Goal: Transaction & Acquisition: Purchase product/service

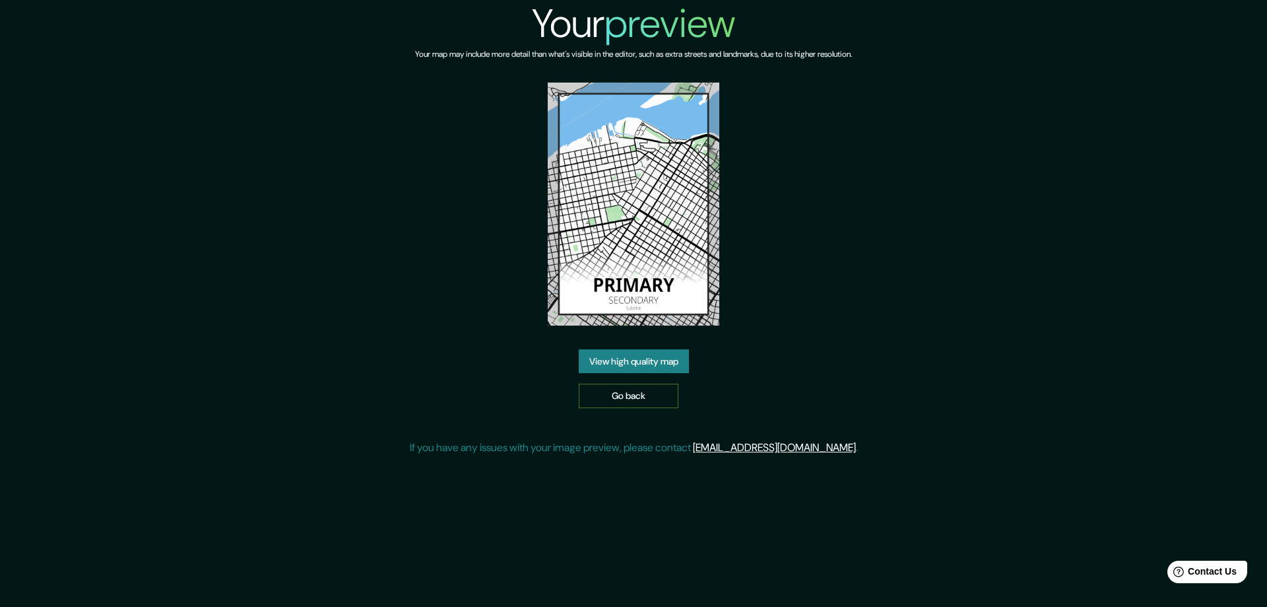
click at [632, 262] on link "Go back" at bounding box center [629, 395] width 100 height 24
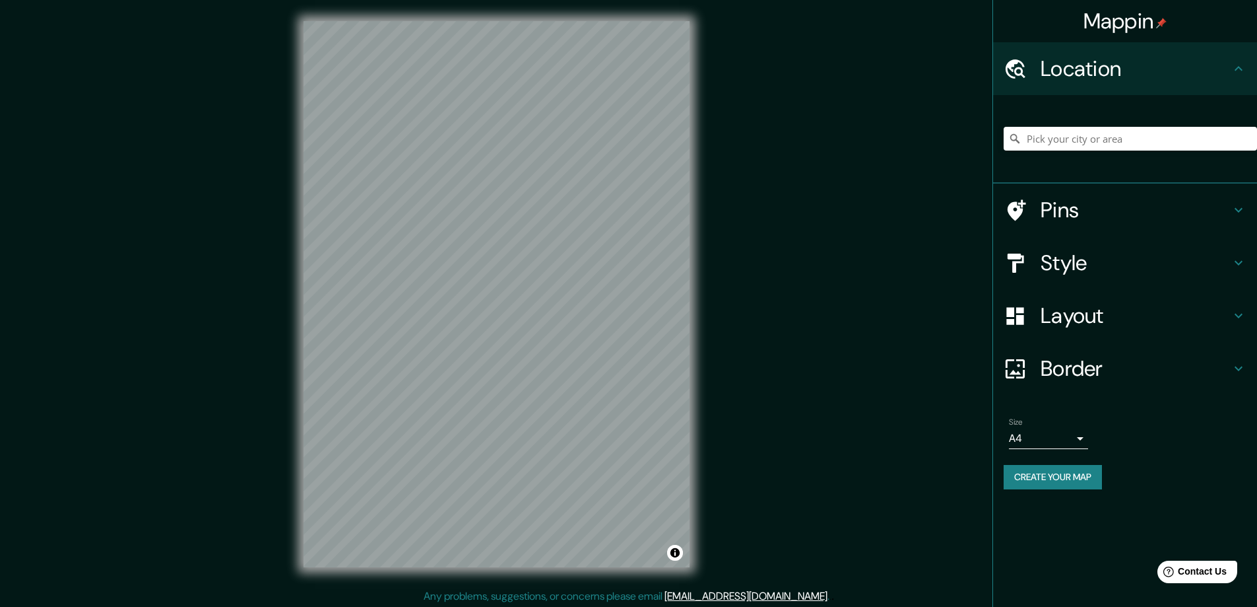
click at [632, 262] on h4 "Layout" at bounding box center [1136, 315] width 190 height 26
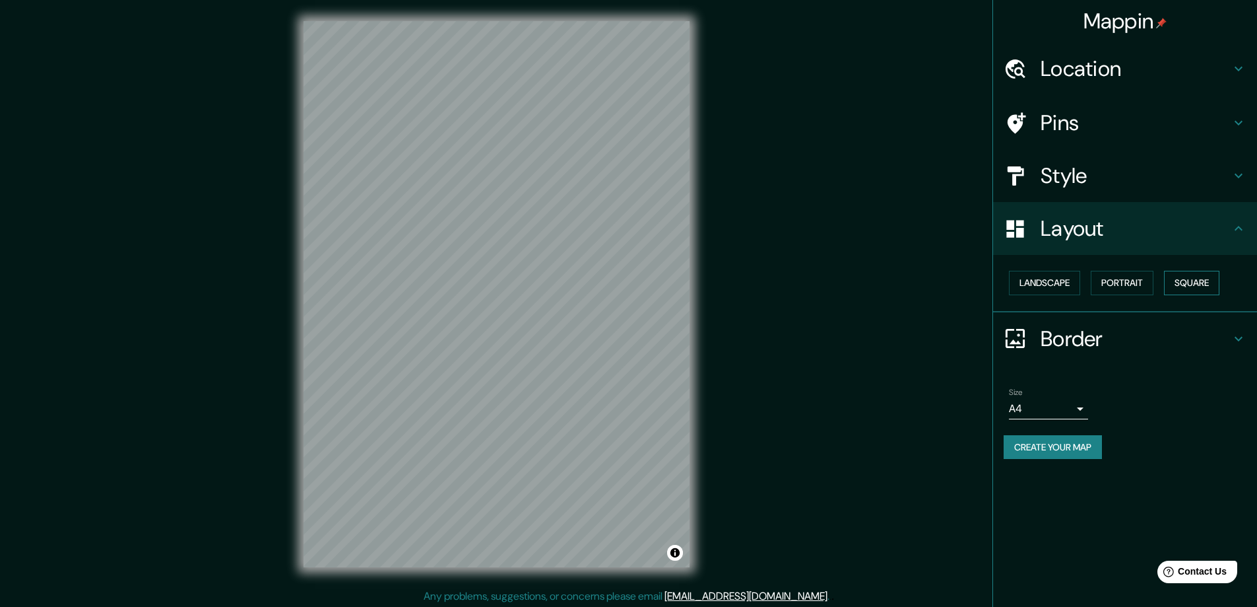
drag, startPoint x: 1192, startPoint y: 282, endPoint x: 1185, endPoint y: 288, distance: 9.4
click at [632, 262] on button "Square" at bounding box center [1191, 283] width 55 height 24
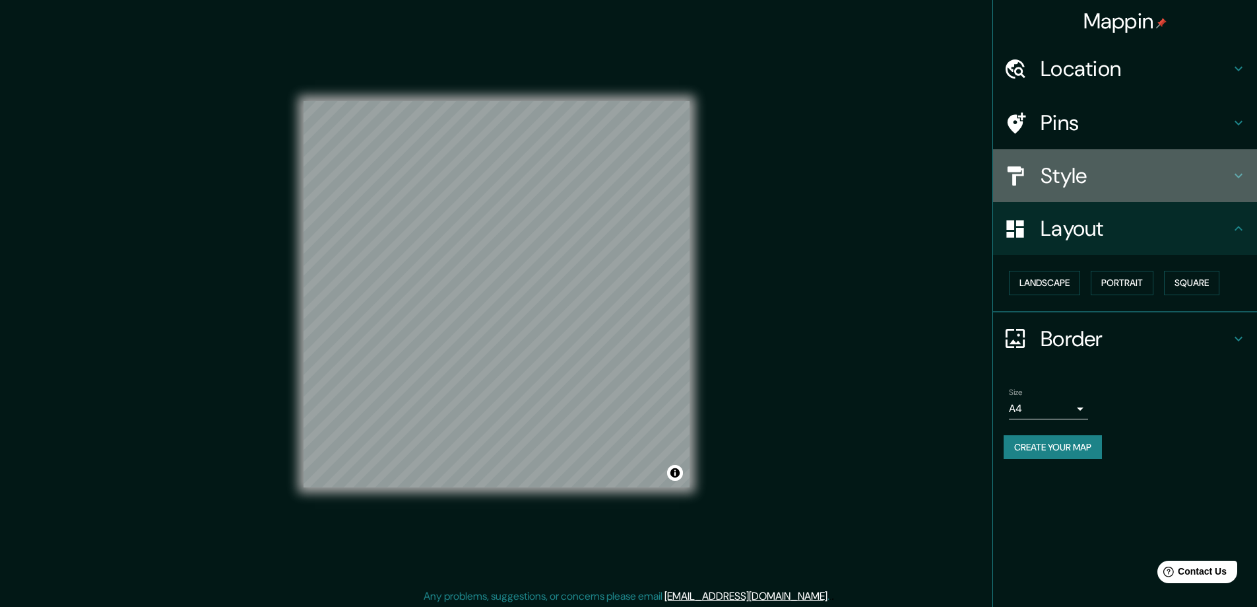
click at [632, 185] on h4 "Style" at bounding box center [1136, 175] width 190 height 26
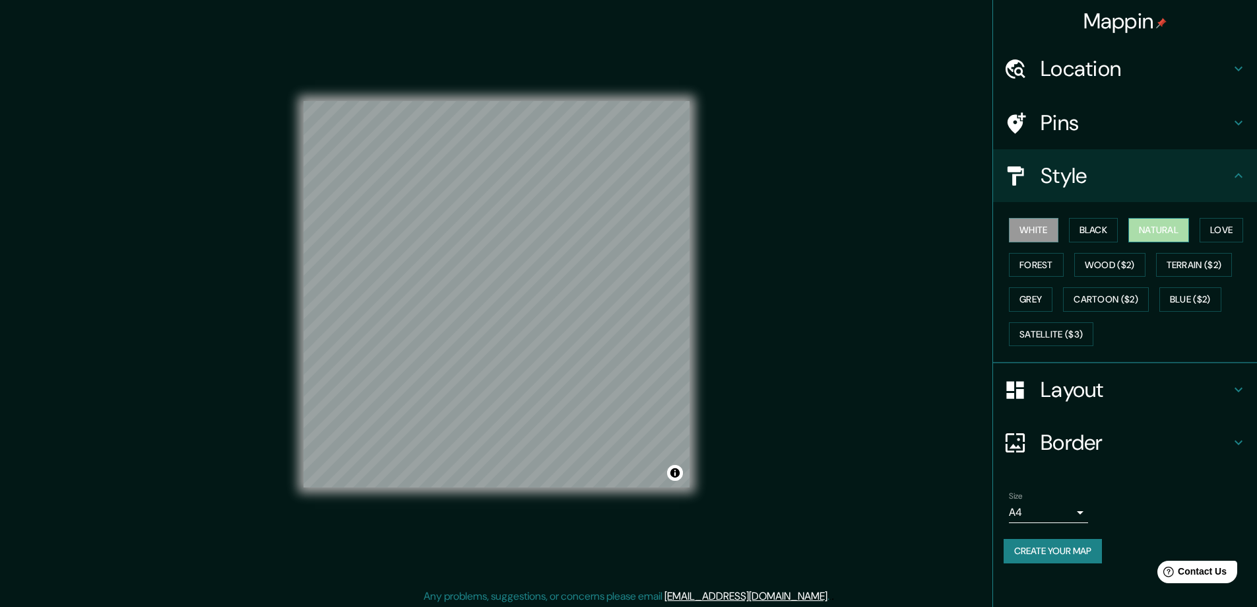
click at [632, 236] on button "Natural" at bounding box center [1159, 230] width 61 height 24
click at [632, 262] on button "Wood ($2)" at bounding box center [1110, 265] width 71 height 24
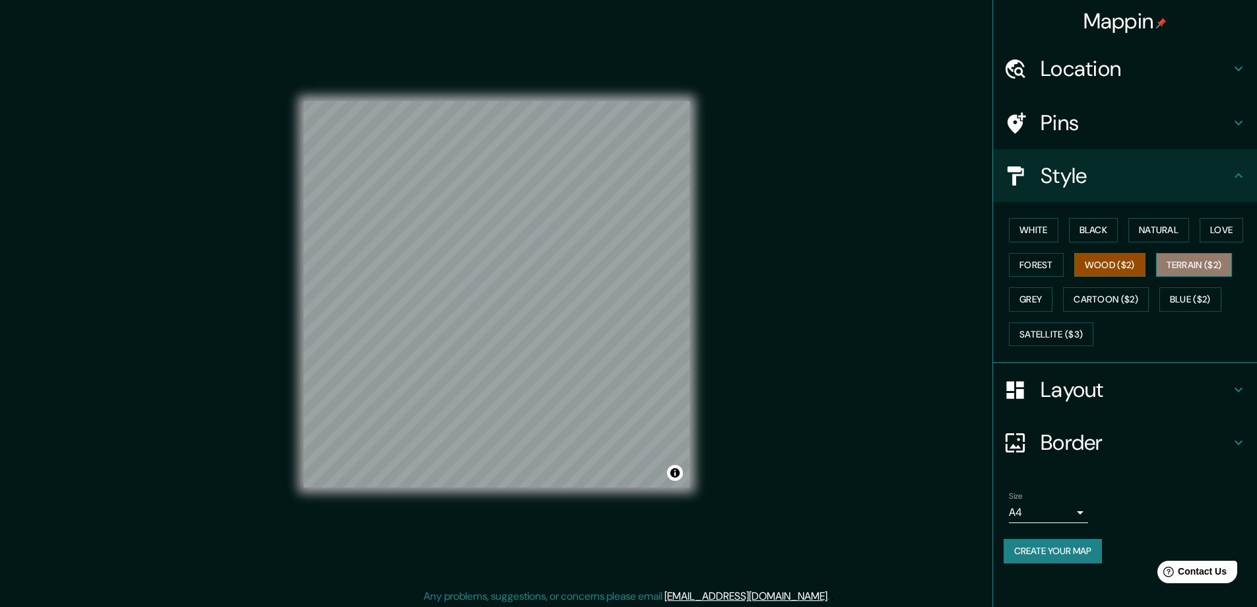
click at [632, 262] on button "Terrain ($2)" at bounding box center [1194, 265] width 77 height 24
click at [632, 262] on button "Blue ($2)" at bounding box center [1191, 299] width 62 height 24
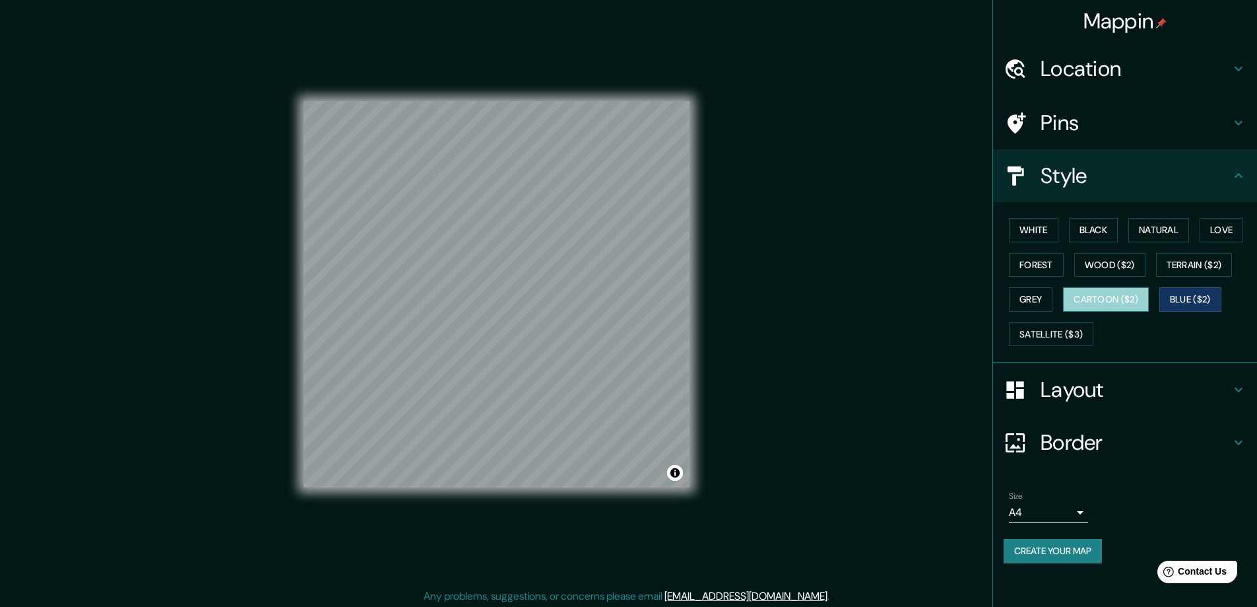
click at [632, 262] on button "Cartoon ($2)" at bounding box center [1106, 299] width 86 height 24
click at [632, 262] on button "Grey" at bounding box center [1031, 299] width 44 height 24
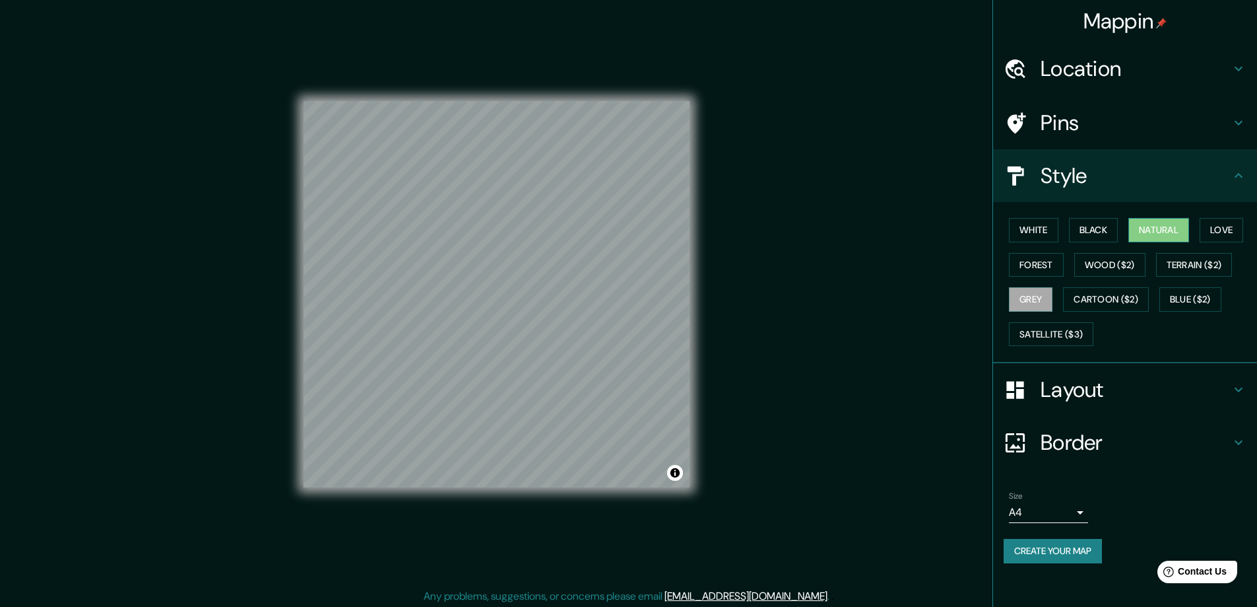
click at [632, 230] on button "Natural" at bounding box center [1159, 230] width 61 height 24
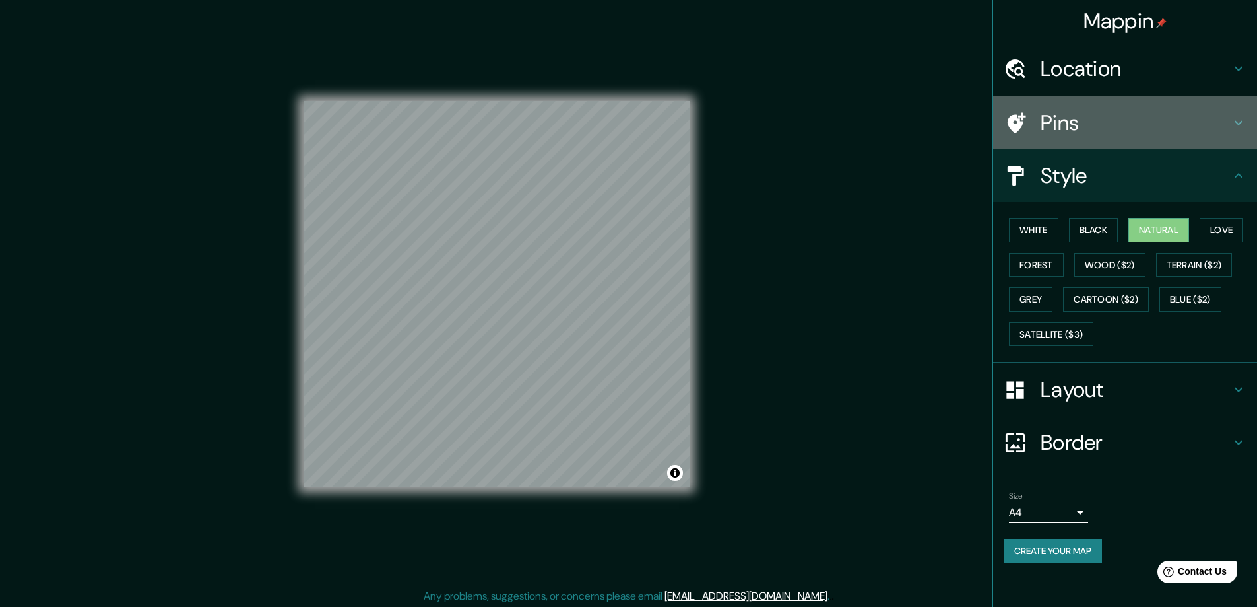
click at [632, 121] on h4 "Pins" at bounding box center [1136, 123] width 190 height 26
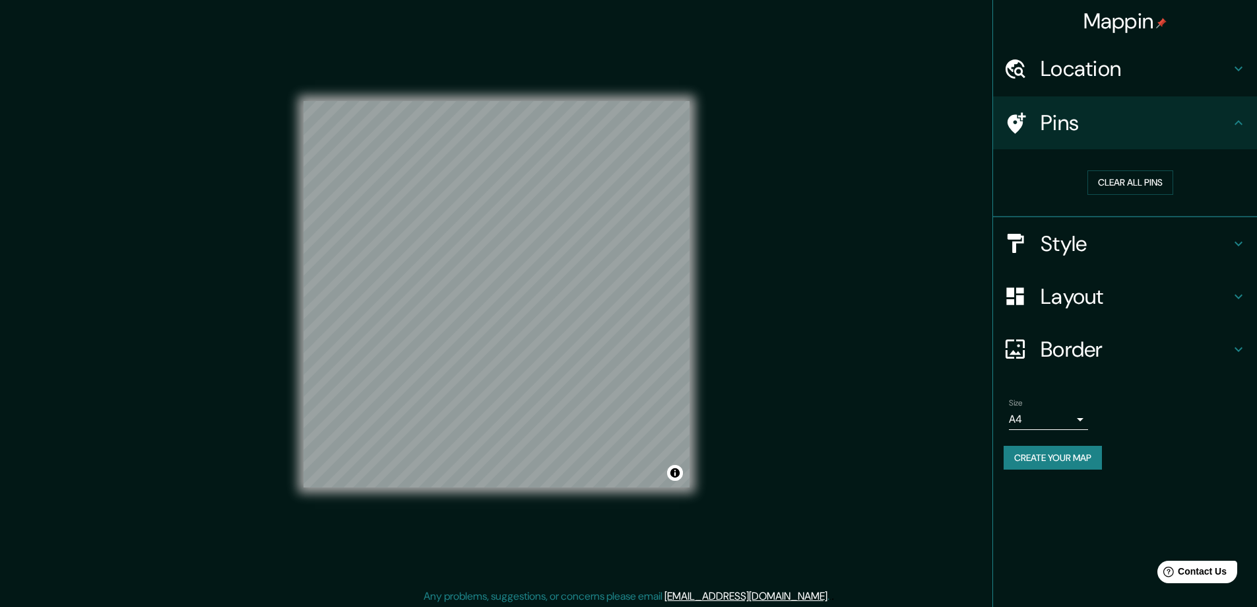
click at [632, 82] on h4 "Location" at bounding box center [1136, 68] width 190 height 26
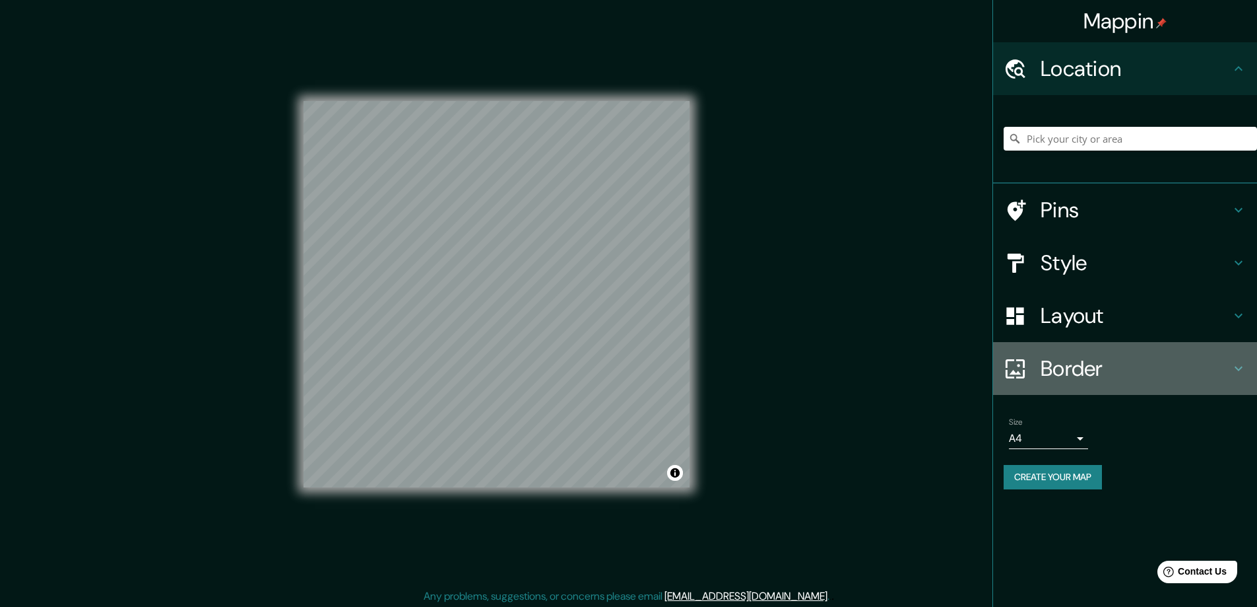
click at [632, 262] on h4 "Border" at bounding box center [1136, 368] width 190 height 26
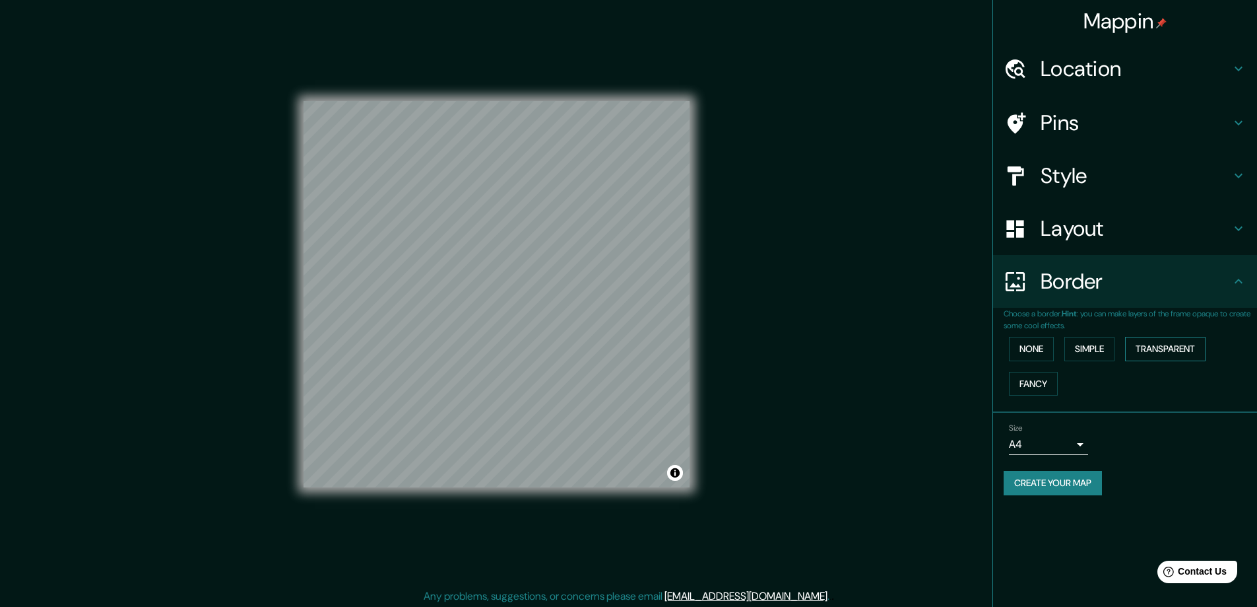
click at [632, 262] on button "Transparent" at bounding box center [1165, 349] width 81 height 24
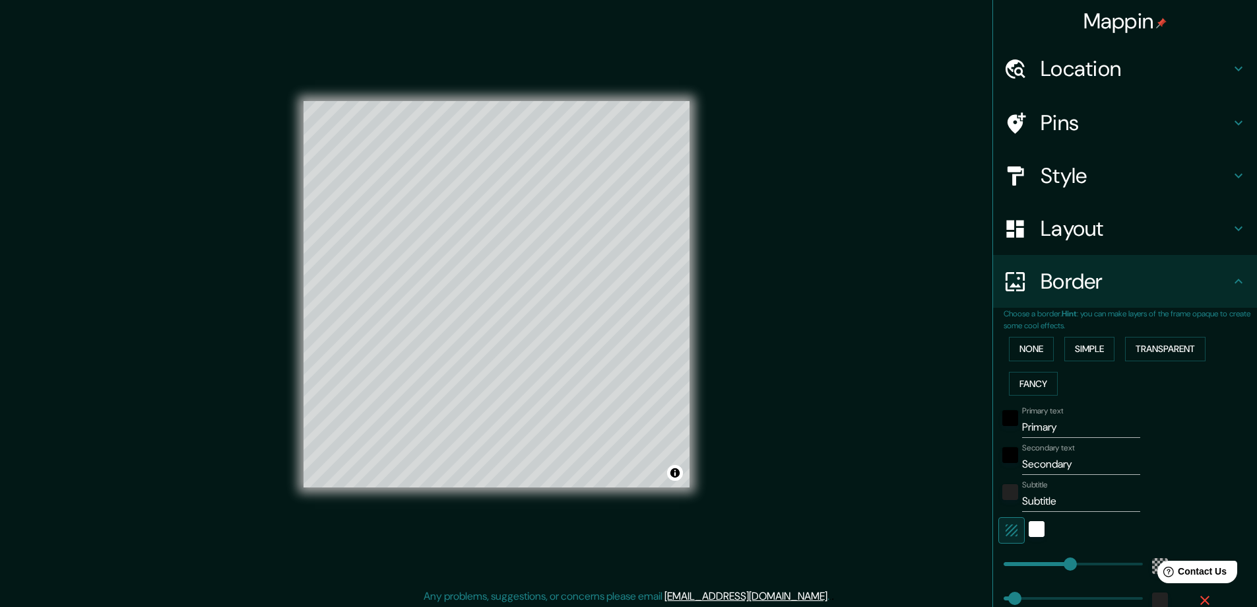
click at [632, 262] on input "Primary" at bounding box center [1081, 426] width 118 height 21
type input "281"
type input "47"
click at [632, 262] on input "Secondary" at bounding box center [1081, 463] width 118 height 21
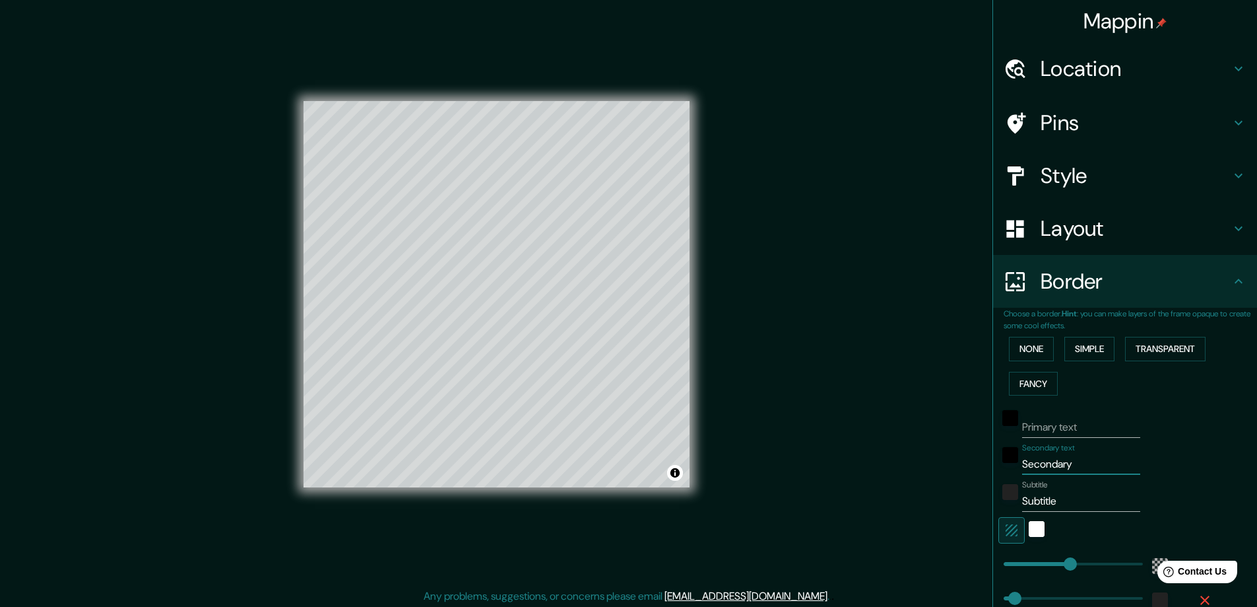
click at [632, 262] on input "Secondary" at bounding box center [1081, 463] width 118 height 21
type input "281"
type input "47"
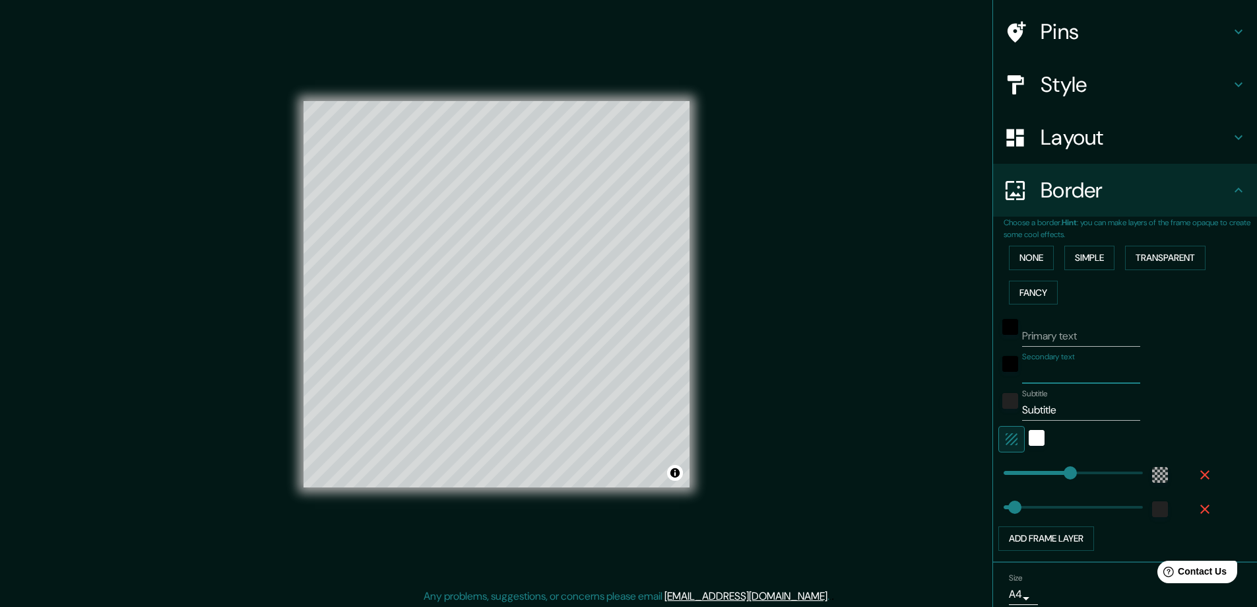
scroll to position [132, 0]
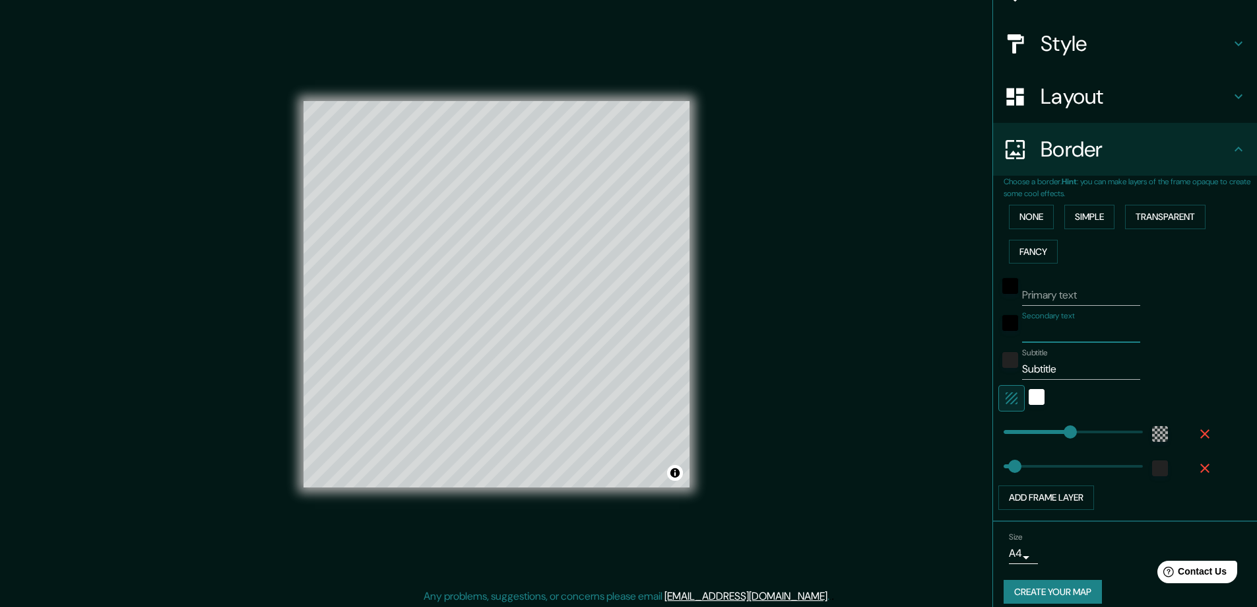
type input "281"
click at [632, 262] on input "Subtitle" at bounding box center [1081, 368] width 118 height 21
click at [632, 262] on input "Secondary text" at bounding box center [1081, 331] width 118 height 21
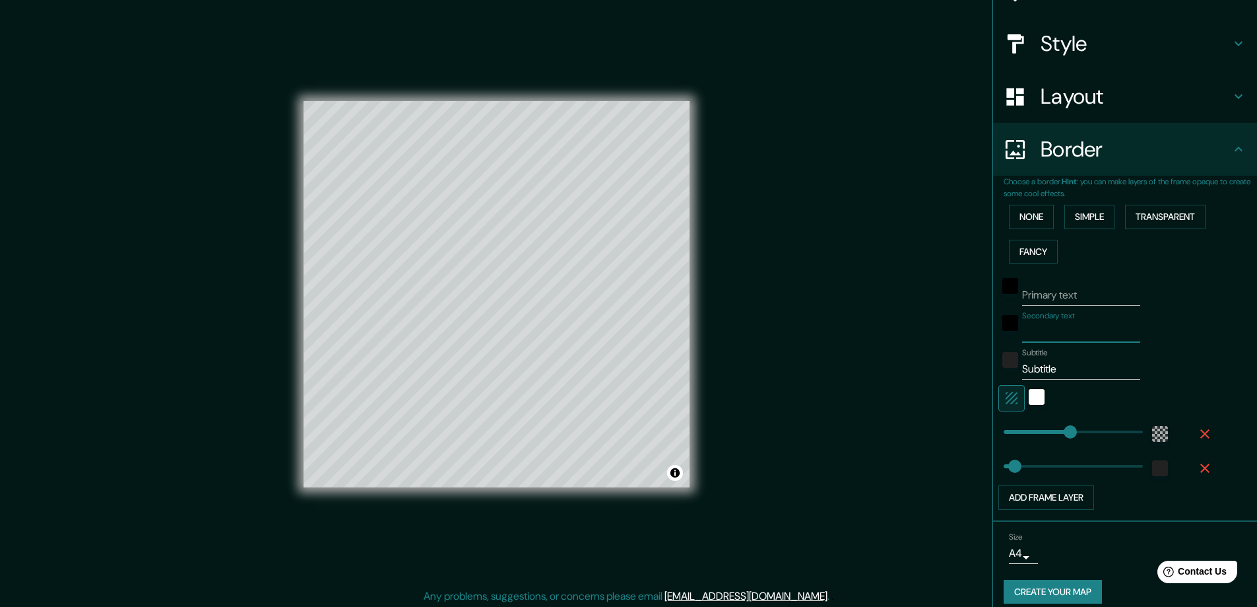
type input "1"
type input "281"
type input "47"
type input "281"
type input "47"
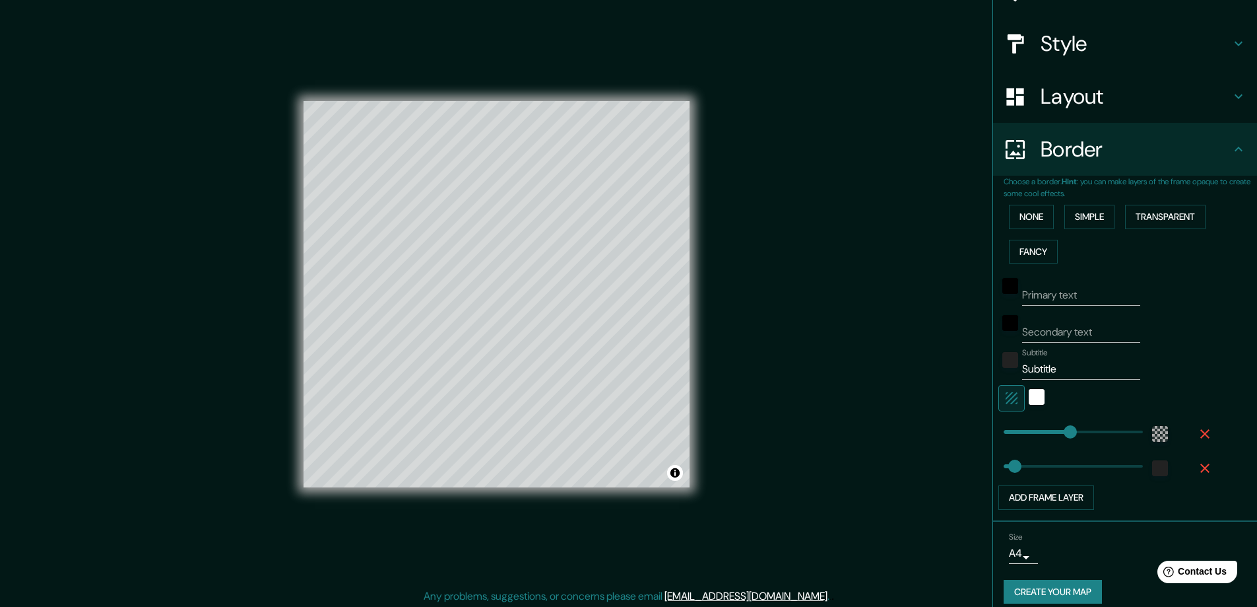
drag, startPoint x: 1088, startPoint y: 383, endPoint x: 1081, endPoint y: 374, distance: 11.4
click at [632, 262] on div "Primary text Secondary text Subtitle Subtitle Add frame layer" at bounding box center [1109, 389] width 211 height 241
click at [632, 262] on input "Subtitle" at bounding box center [1081, 368] width 118 height 21
type input "281"
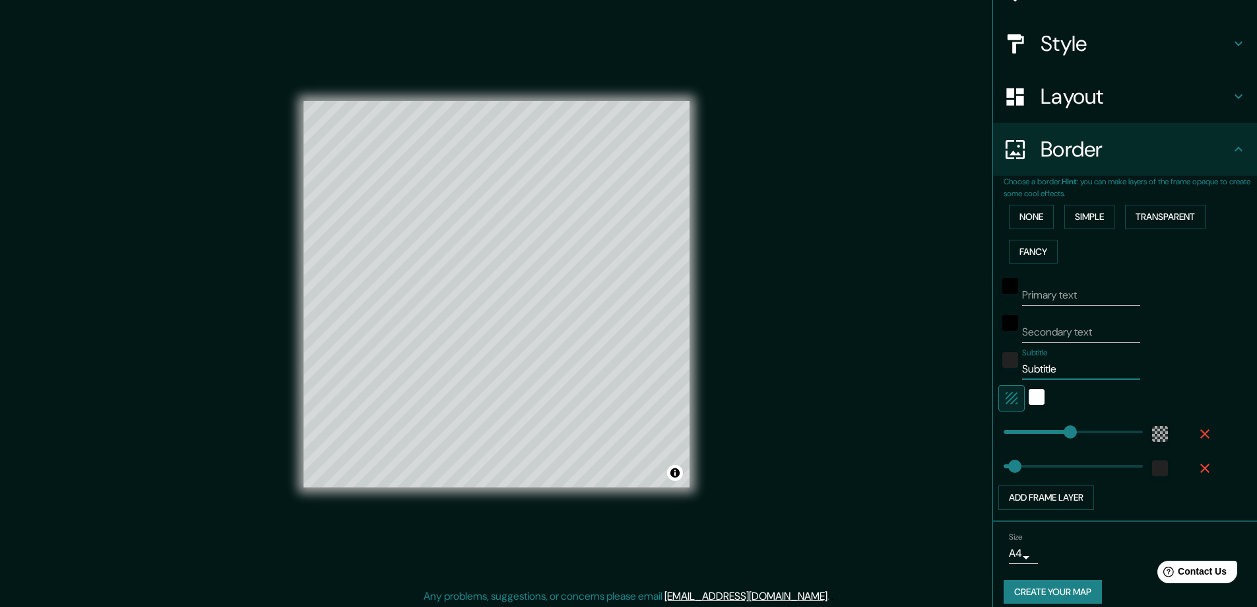
type input "47"
type input "281"
type input "0"
drag, startPoint x: 1056, startPoint y: 436, endPoint x: 933, endPoint y: 455, distance: 124.4
click at [632, 262] on icon "button" at bounding box center [1012, 398] width 16 height 16
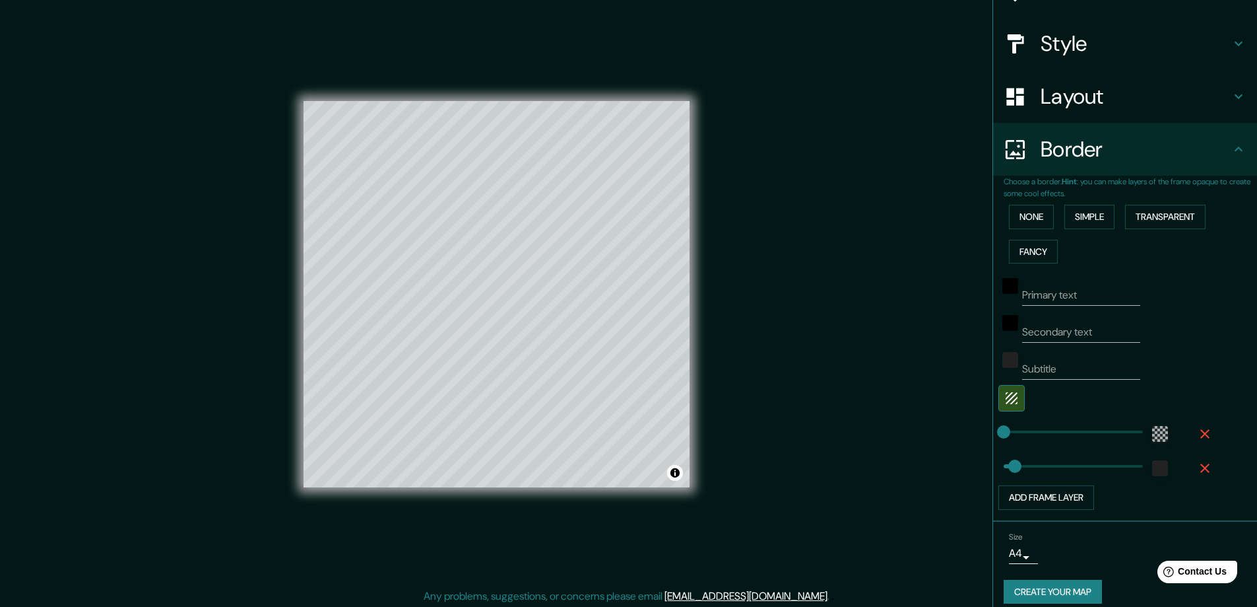
type input "0"
drag, startPoint x: 1010, startPoint y: 467, endPoint x: 963, endPoint y: 477, distance: 48.0
type input "64"
drag, startPoint x: 1000, startPoint y: 467, endPoint x: 1009, endPoint y: 463, distance: 9.8
type input "36"
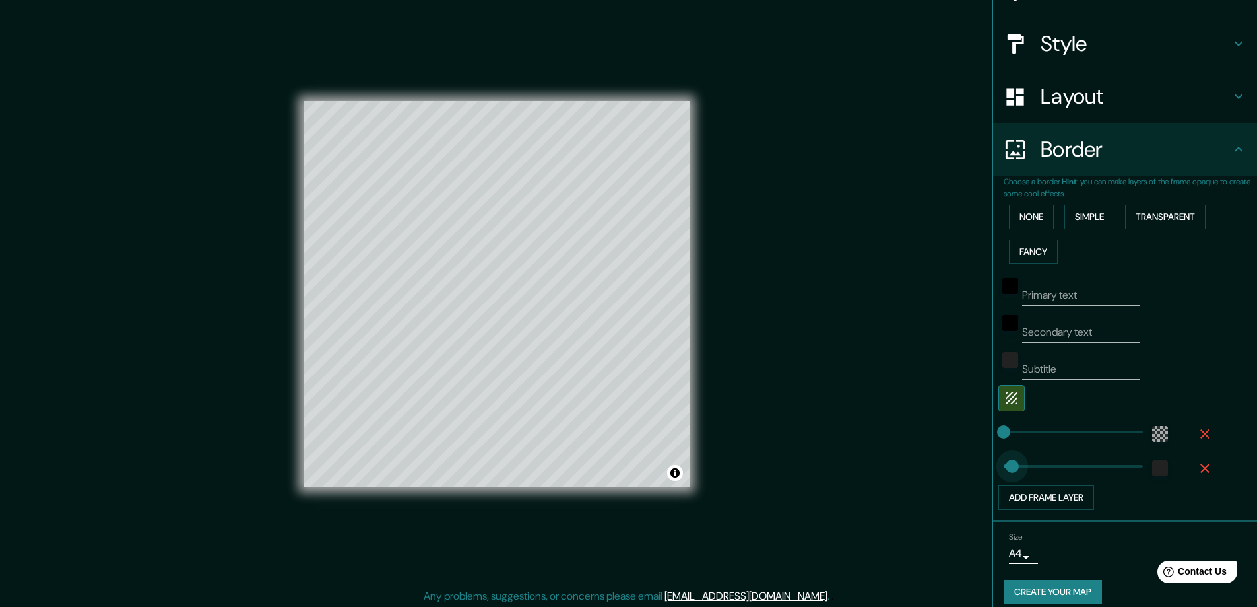
drag, startPoint x: 1009, startPoint y: 463, endPoint x: 1003, endPoint y: 471, distance: 10.3
type input "36"
click at [632, 262] on span at bounding box center [1012, 465] width 13 height 13
click at [632, 262] on button "Add frame layer" at bounding box center [1047, 497] width 96 height 24
type input "44"
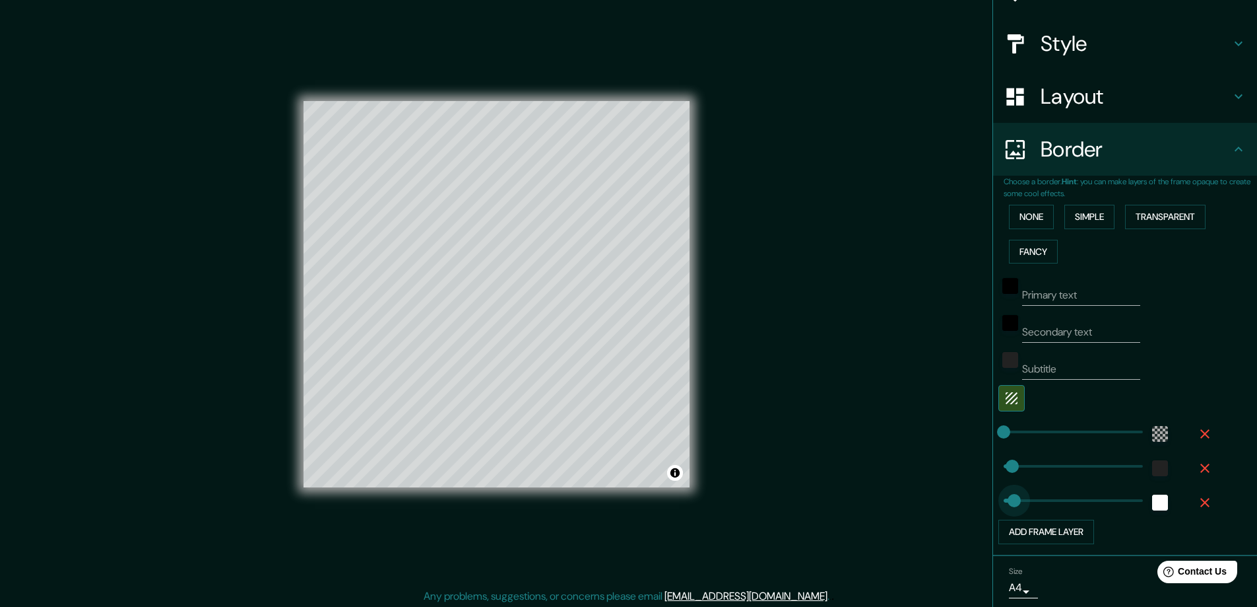
drag, startPoint x: 1054, startPoint y: 500, endPoint x: 1005, endPoint y: 514, distance: 51.4
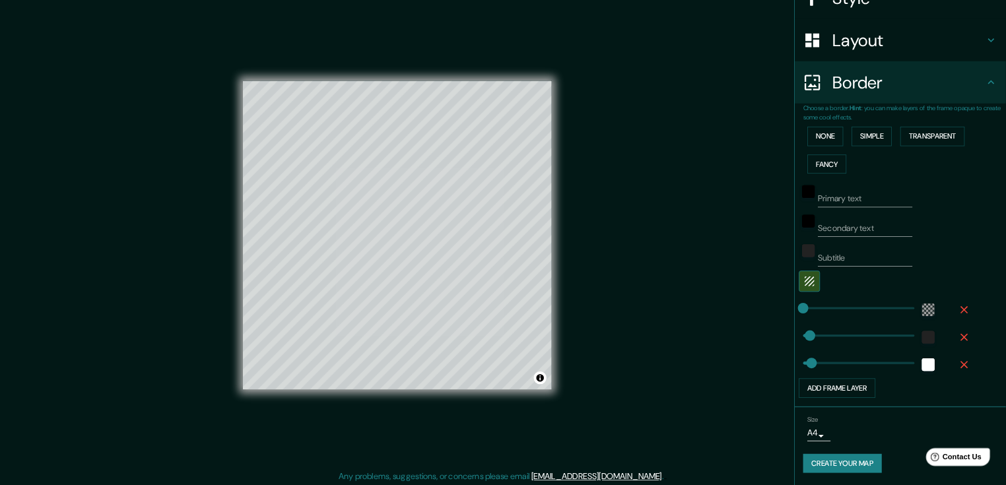
scroll to position [179, 0]
type input "0"
drag, startPoint x: 1005, startPoint y: 466, endPoint x: 947, endPoint y: 481, distance: 59.9
type input "0"
drag, startPoint x: 1005, startPoint y: 423, endPoint x: 949, endPoint y: 440, distance: 58.0
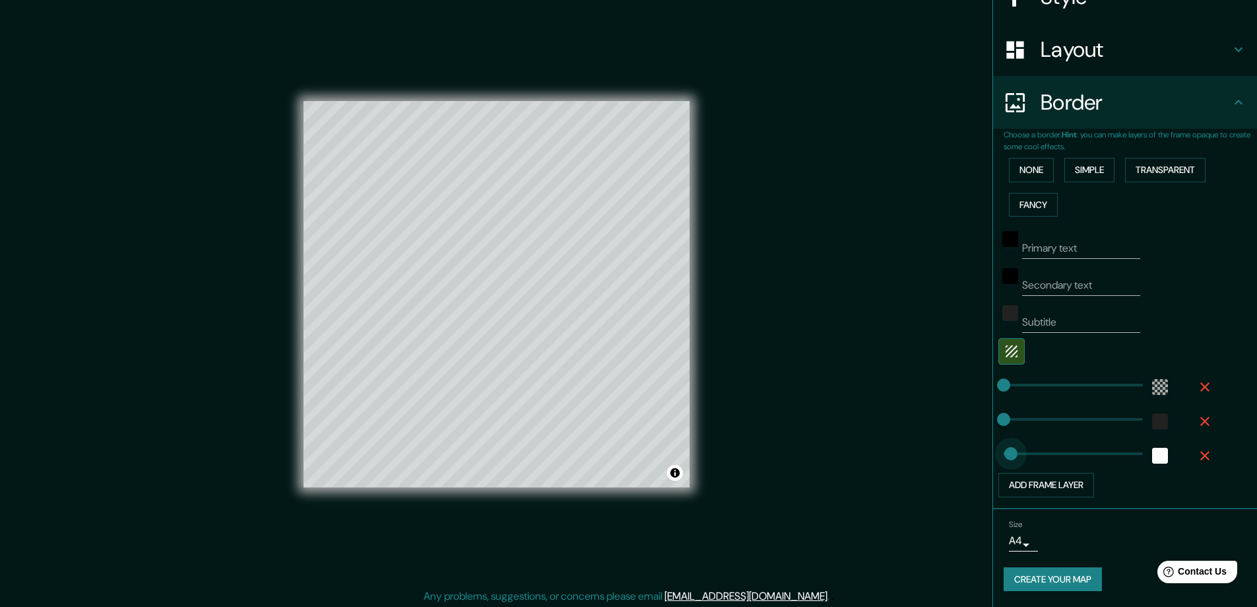
type input "33"
drag, startPoint x: 995, startPoint y: 455, endPoint x: 1002, endPoint y: 455, distance: 7.3
type input "Subtitle"
type input "0"
drag, startPoint x: 1003, startPoint y: 453, endPoint x: 988, endPoint y: 457, distance: 15.7
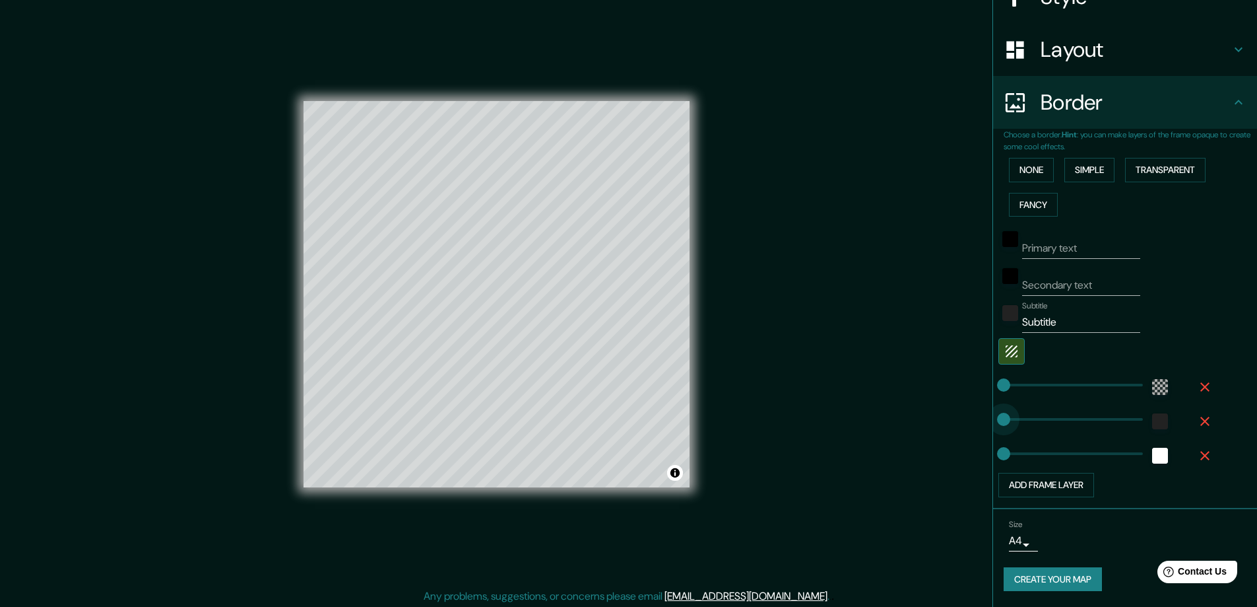
type input "6"
drag, startPoint x: 996, startPoint y: 422, endPoint x: 995, endPoint y: 430, distance: 7.9
type input "36"
click at [632, 262] on input "Subtitle" at bounding box center [1081, 322] width 118 height 21
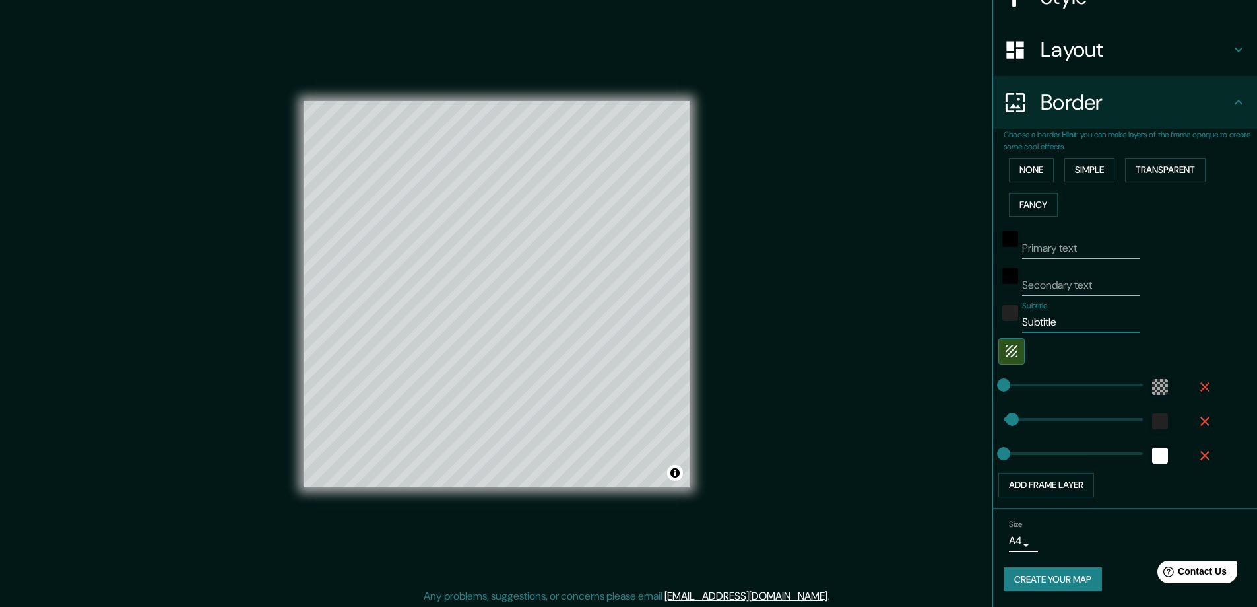
click at [632, 262] on input "Subtitle" at bounding box center [1081, 322] width 118 height 21
type input "1er mapeo - bpr"
click at [632, 262] on div "Mappin Location Pins Style Layout Border Choose a border. Hint : you can make l…" at bounding box center [628, 304] width 1257 height 609
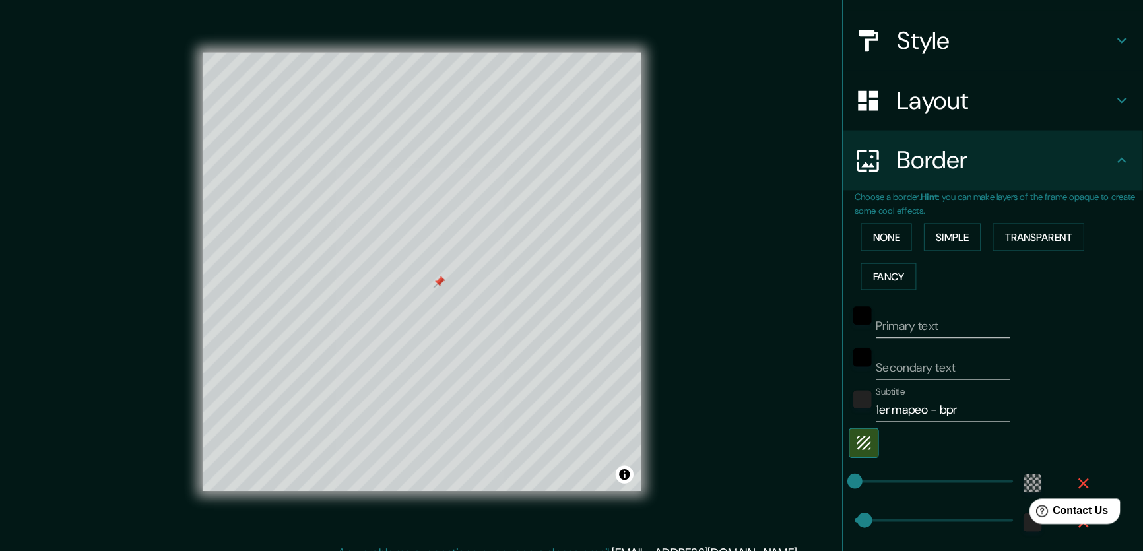
scroll to position [0, 0]
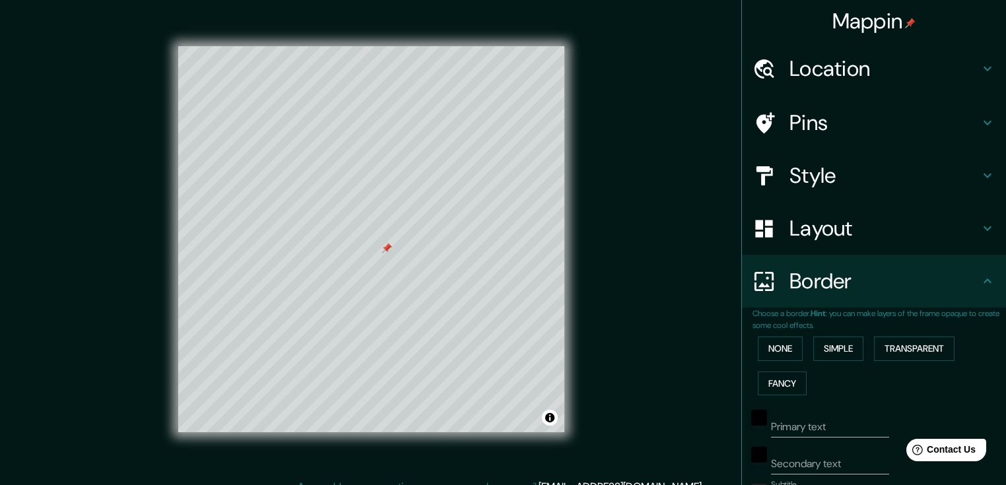
click at [632, 135] on div "Pins" at bounding box center [874, 122] width 264 height 53
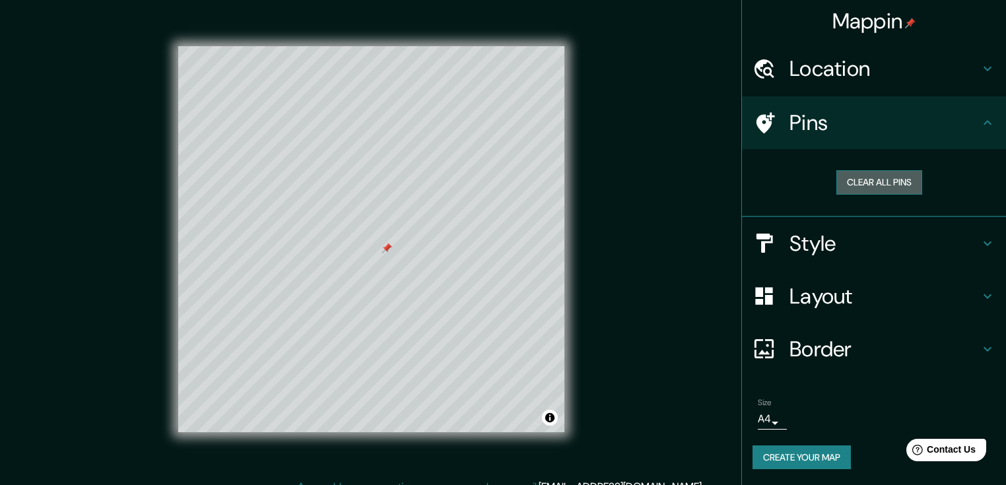
click at [632, 181] on button "Clear all pins" at bounding box center [879, 182] width 86 height 24
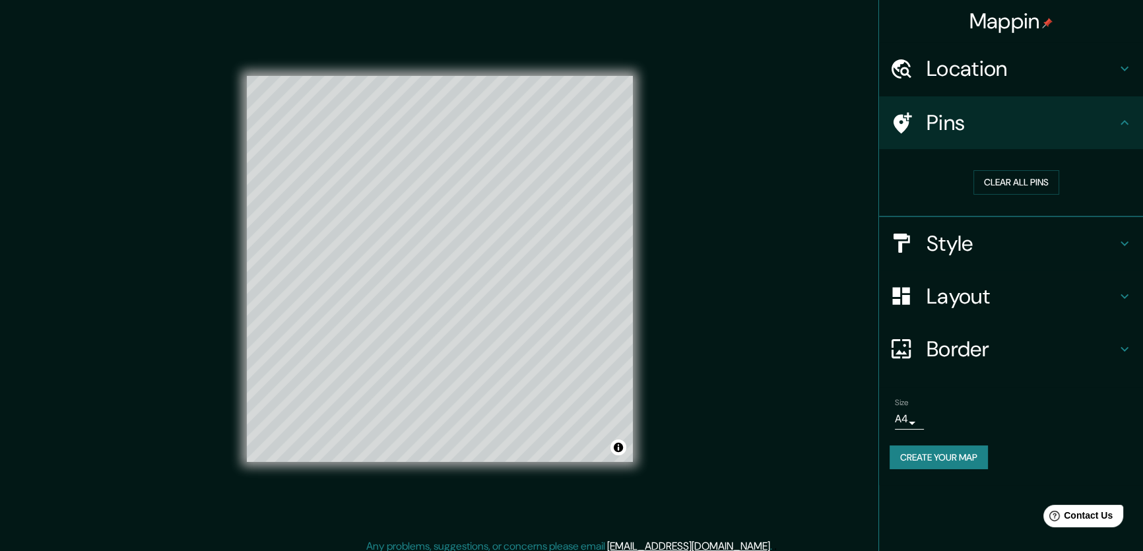
click at [632, 262] on div "Mappin Location Pins Clear all pins Style Layout Border Choose a border. Hint :…" at bounding box center [571, 280] width 1143 height 560
click at [617, 262] on button "Toggle attribution" at bounding box center [619, 448] width 16 height 16
click at [632, 262] on h4 "Border" at bounding box center [1022, 349] width 190 height 26
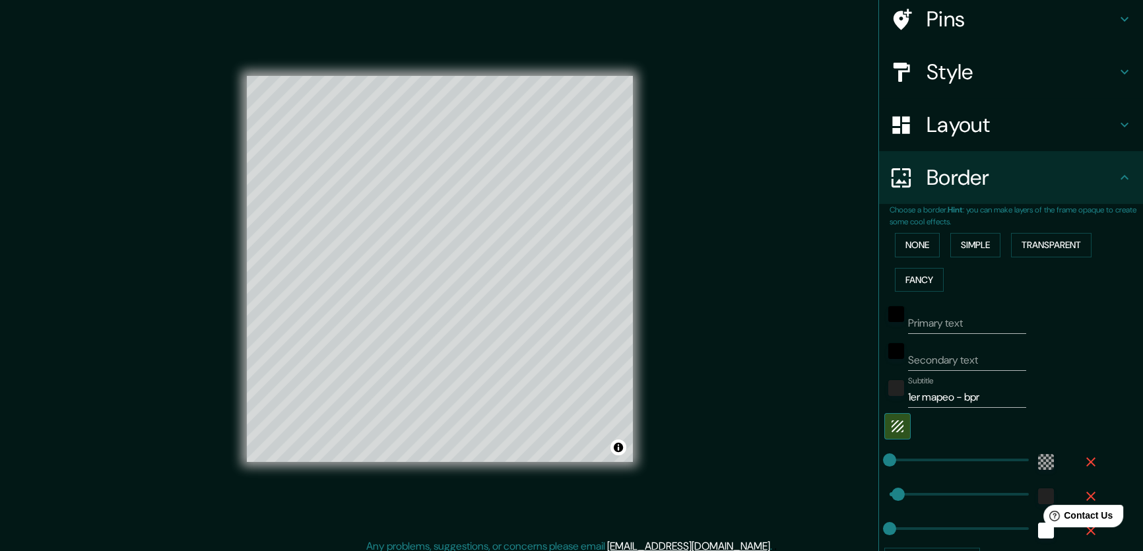
scroll to position [119, 0]
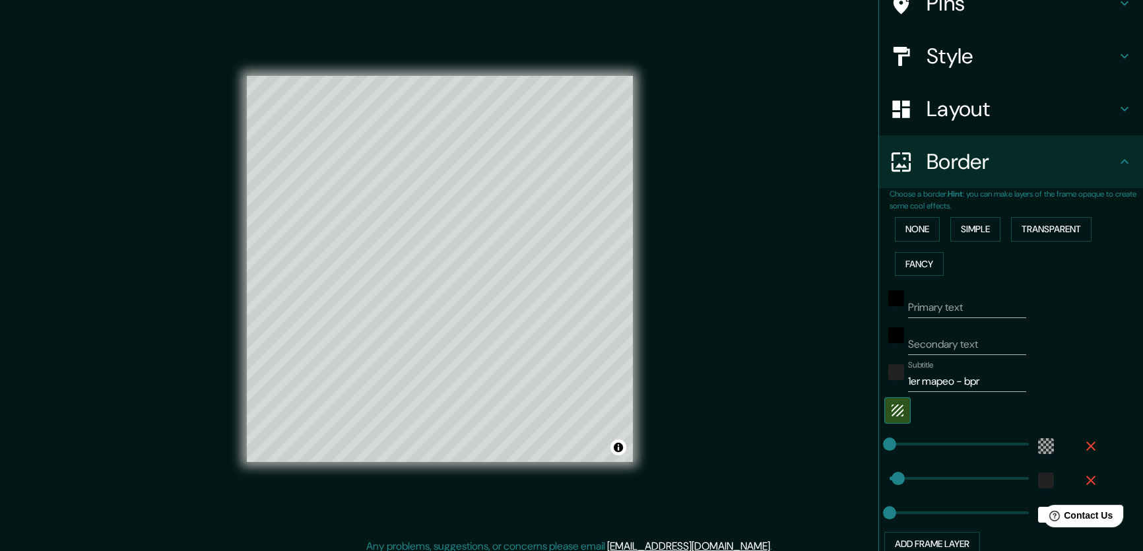
click at [632, 262] on input "1er mapeo - bpr" at bounding box center [967, 381] width 118 height 21
drag, startPoint x: 985, startPoint y: 382, endPoint x: 903, endPoint y: 392, distance: 82.5
click at [632, 262] on div "Primary text Secondary text Subtitle 1er mapeo - bpr Add frame layer" at bounding box center [995, 418] width 211 height 275
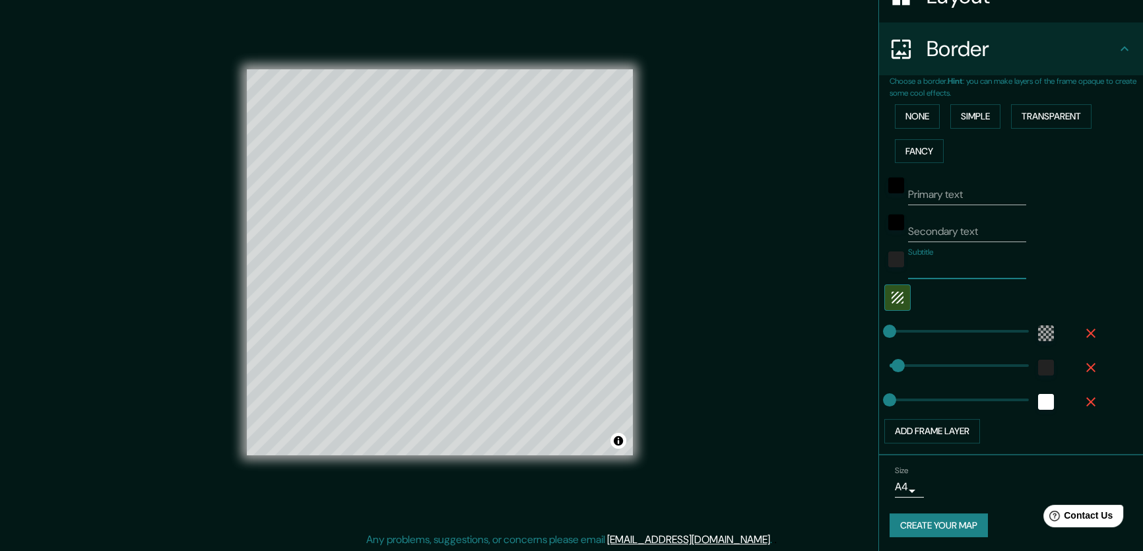
scroll to position [8, 0]
click at [632, 262] on button "Create your map" at bounding box center [939, 526] width 98 height 24
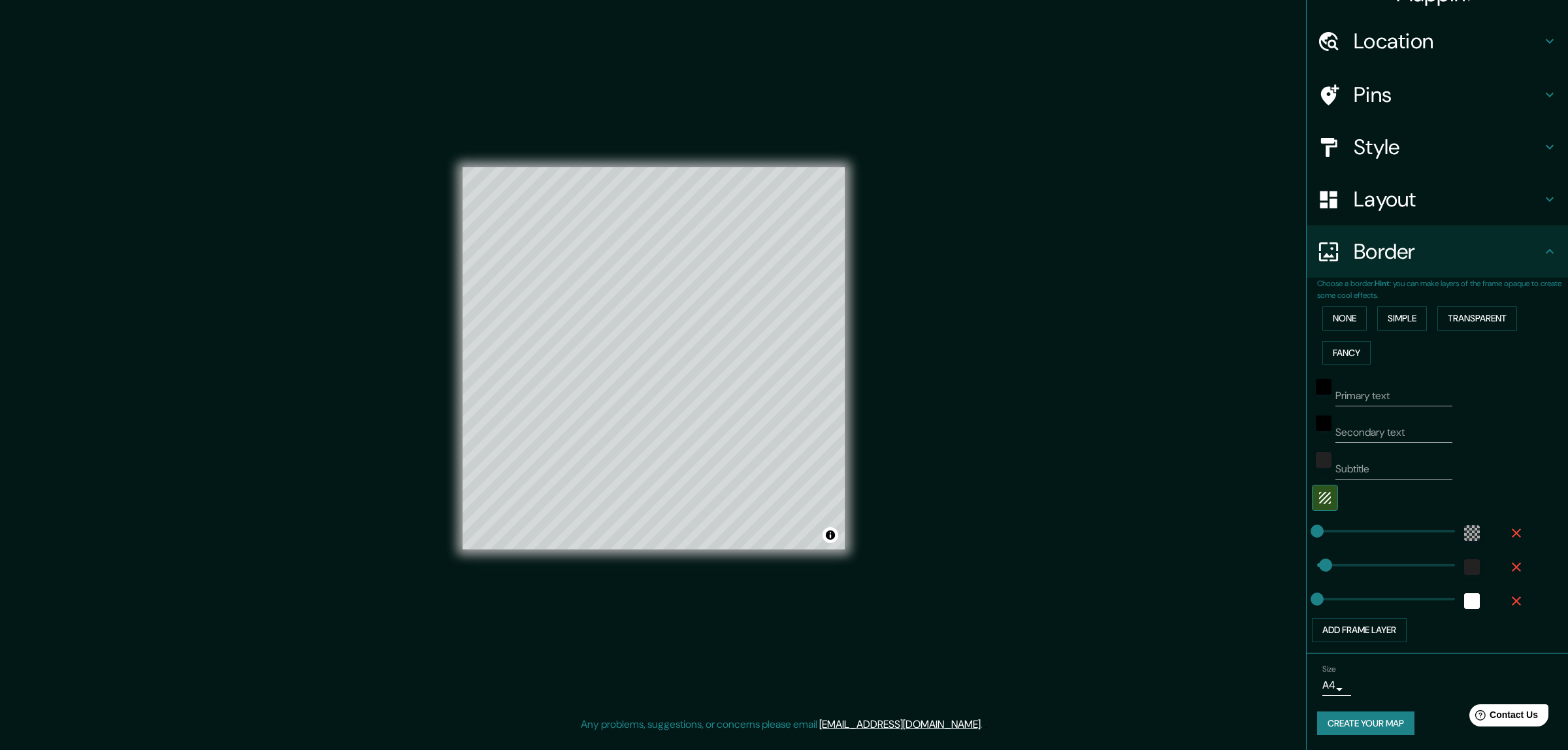
scroll to position [0, 0]
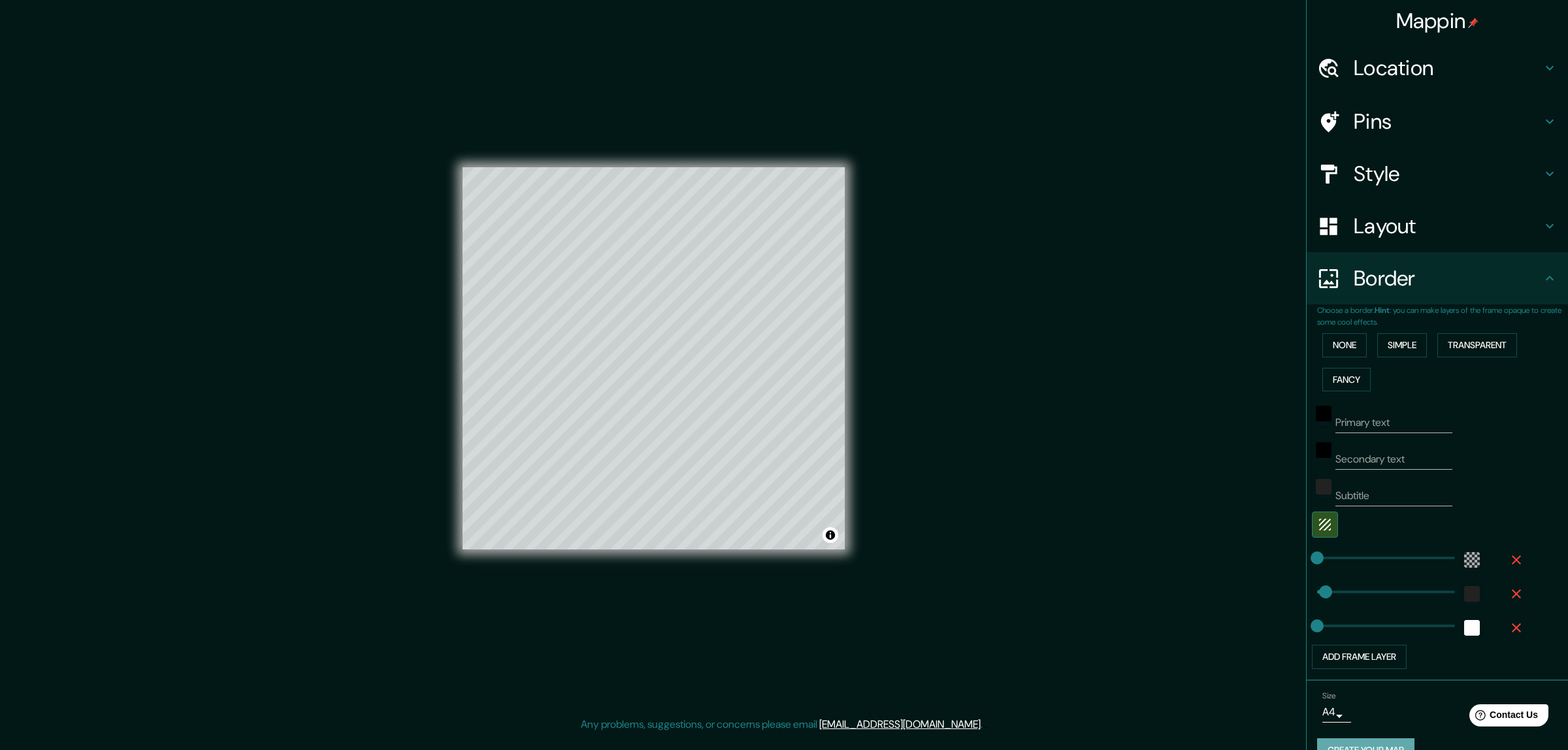
click at [626, 259] on button "Create your map" at bounding box center [1366, 750] width 97 height 24
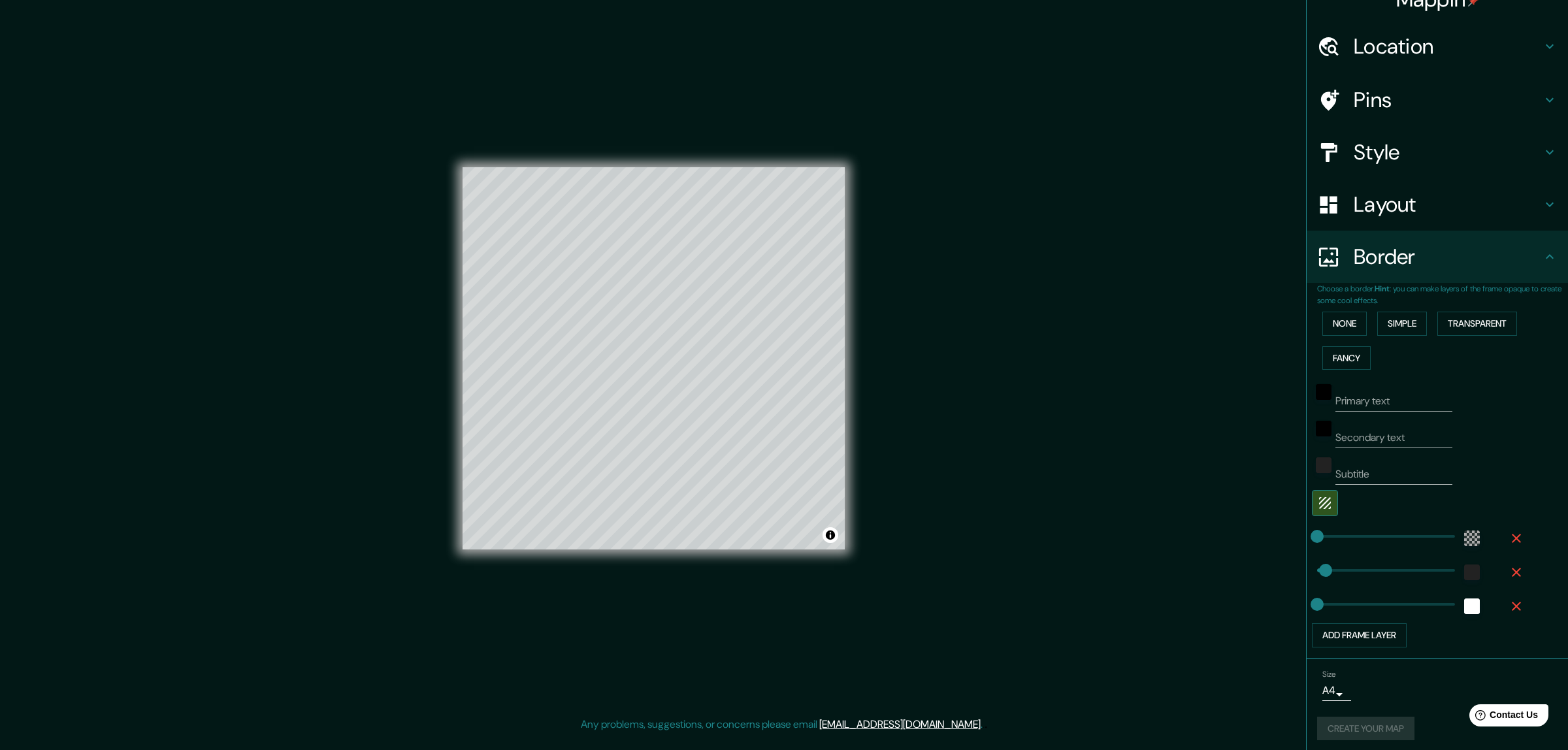
scroll to position [27, 0]
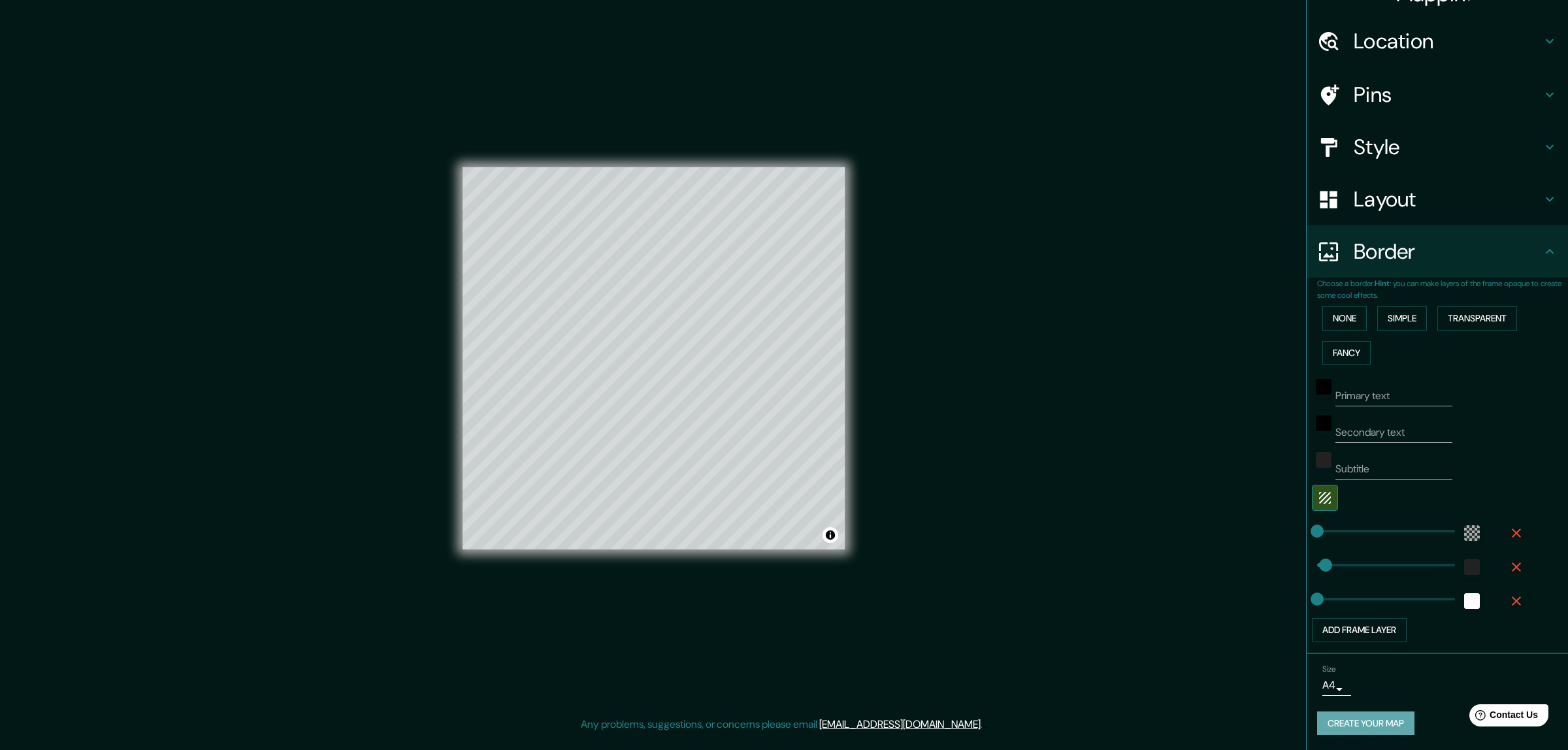
click at [626, 259] on button "Create your map" at bounding box center [1366, 723] width 97 height 24
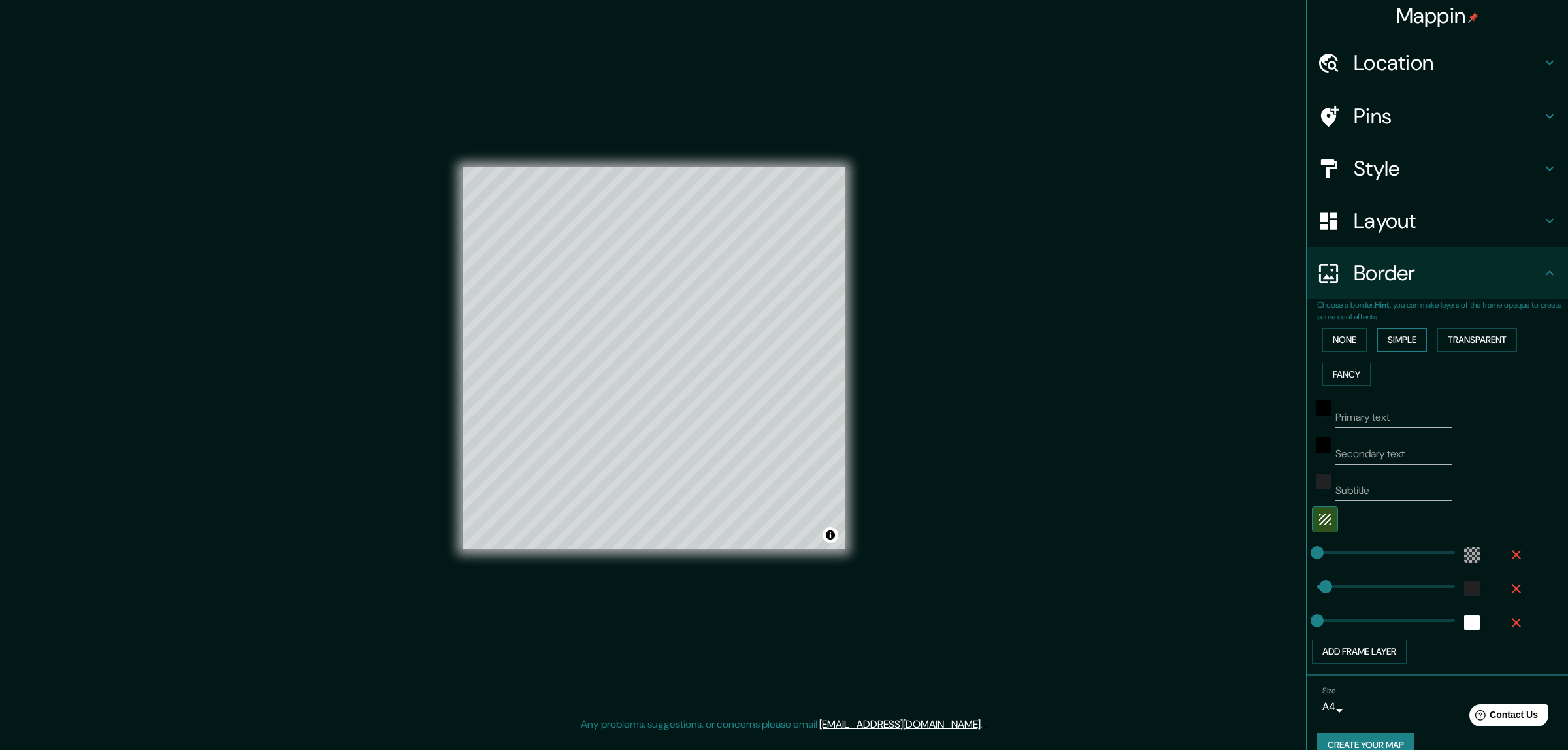
scroll to position [0, 0]
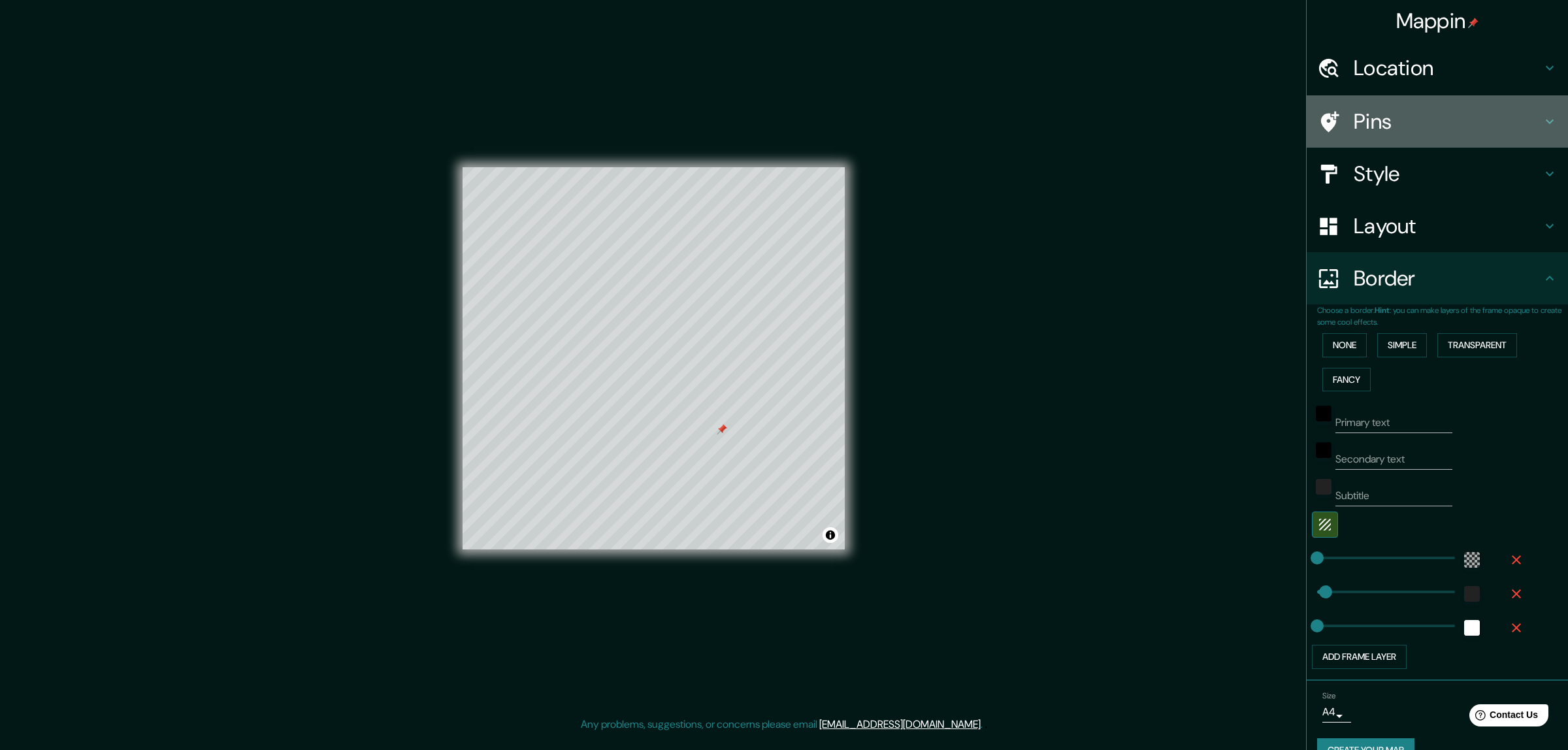
click at [626, 129] on h4 "Pins" at bounding box center [1448, 122] width 188 height 26
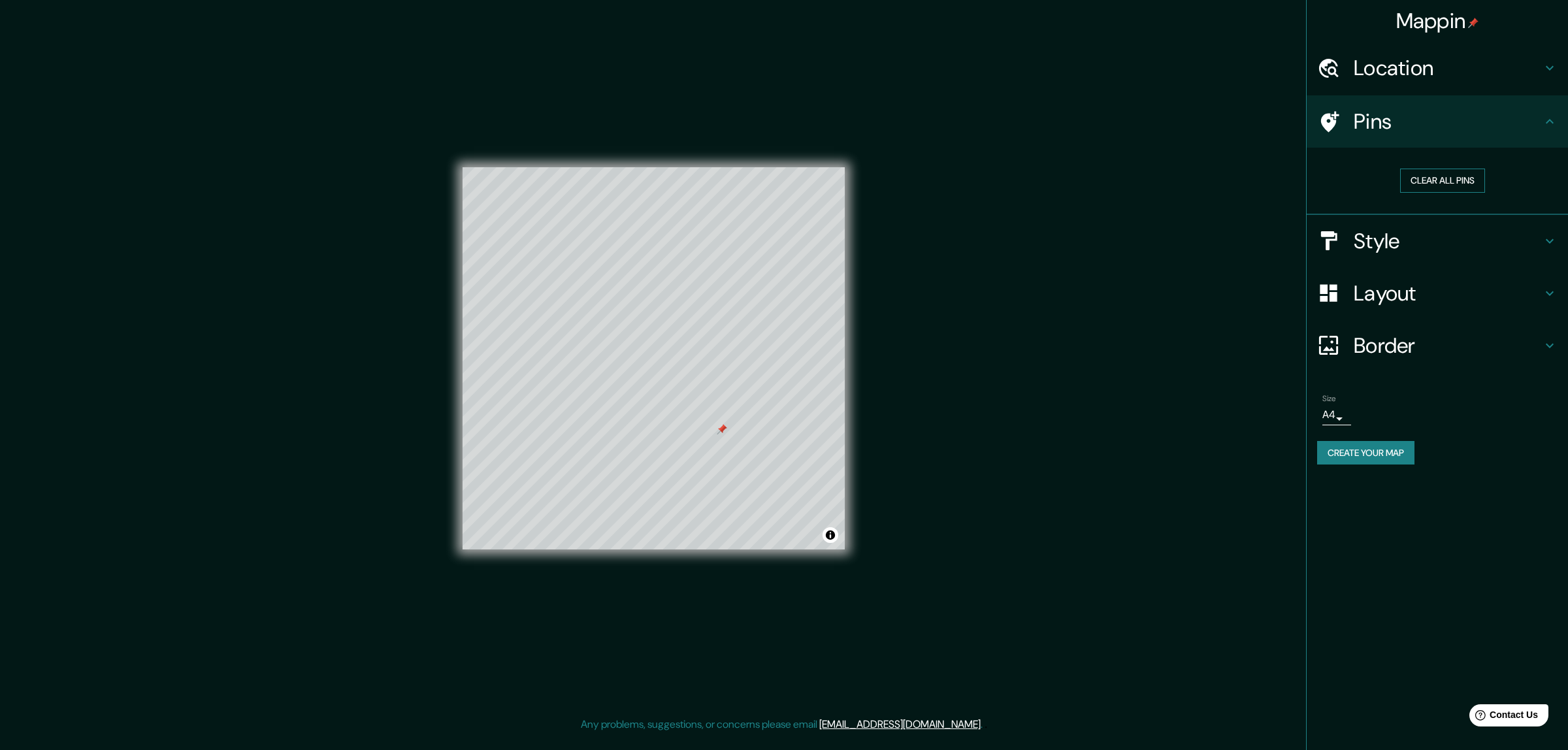
click at [626, 191] on button "Clear all pins" at bounding box center [1442, 180] width 85 height 24
drag, startPoint x: 1396, startPoint y: 470, endPoint x: 1394, endPoint y: 458, distance: 12.2
click at [626, 259] on div "Size A4 single Create your map" at bounding box center [1437, 432] width 241 height 87
click at [626, 259] on button "Create your map" at bounding box center [1366, 453] width 97 height 24
click at [626, 259] on div "Create your map" at bounding box center [1437, 453] width 241 height 24
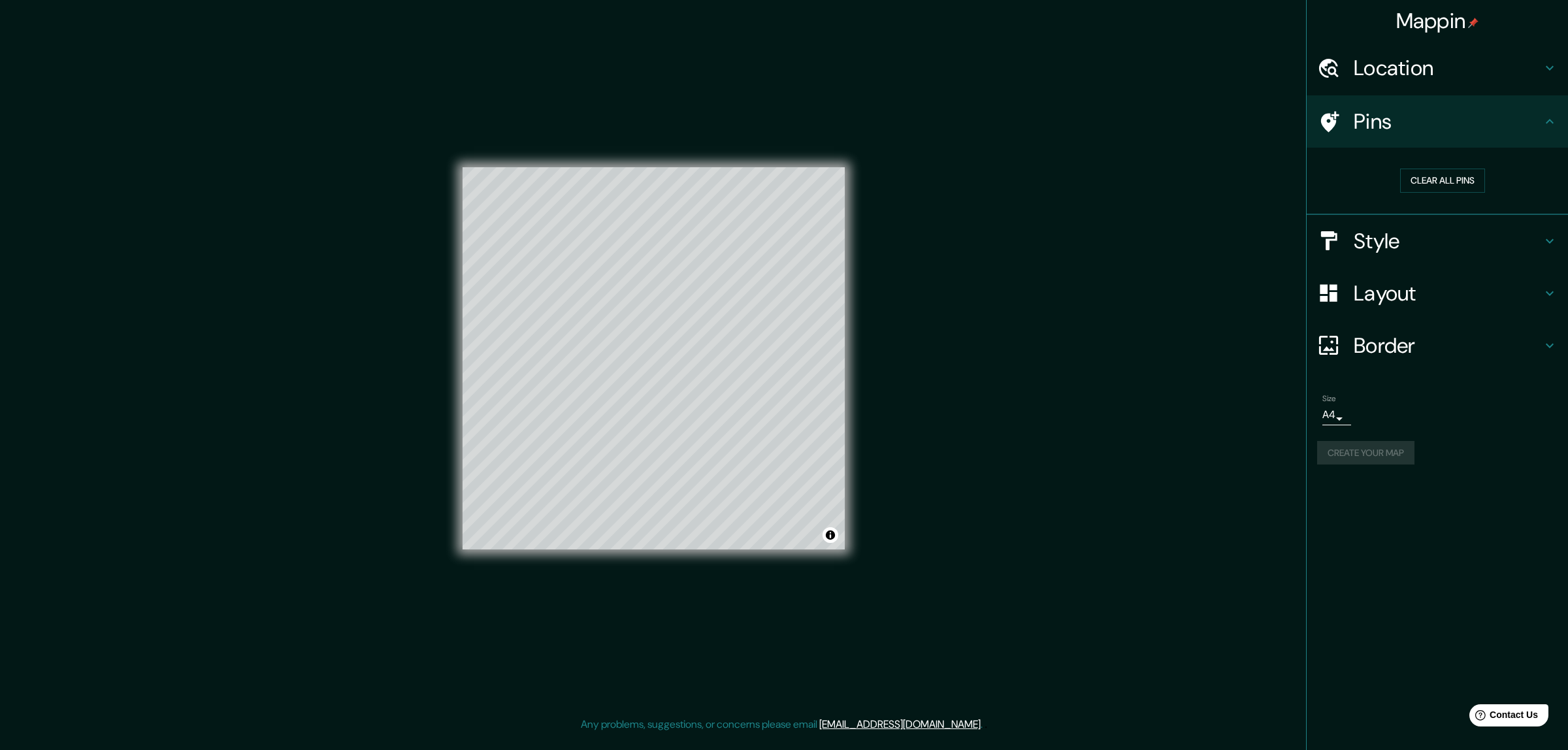
click at [626, 259] on div "Create your map" at bounding box center [1437, 453] width 241 height 24
click at [626, 259] on button "Create your map" at bounding box center [1366, 453] width 97 height 24
click at [626, 259] on div "Mappin Location Pins Clear all pins Style Layout Border Choose a border. Hint :…" at bounding box center [784, 368] width 1568 height 737
click at [626, 259] on body "Mappin Location Pins Clear all pins Style Layout Border Choose a border. Hint :…" at bounding box center [784, 375] width 1568 height 750
click at [626, 259] on li "A3" at bounding box center [1333, 464] width 64 height 24
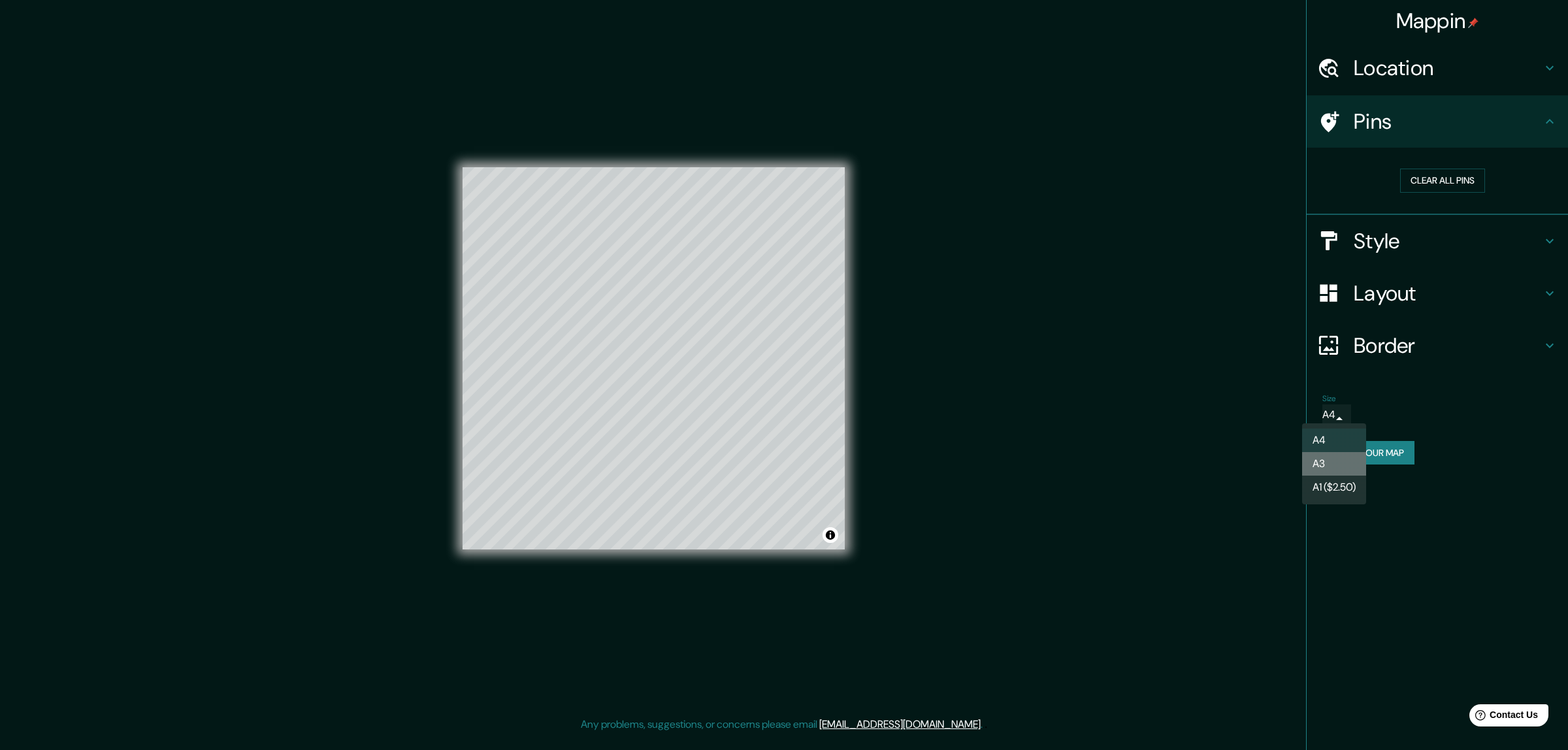
type input "a4"
click at [626, 259] on button "Create your map" at bounding box center [1366, 453] width 97 height 24
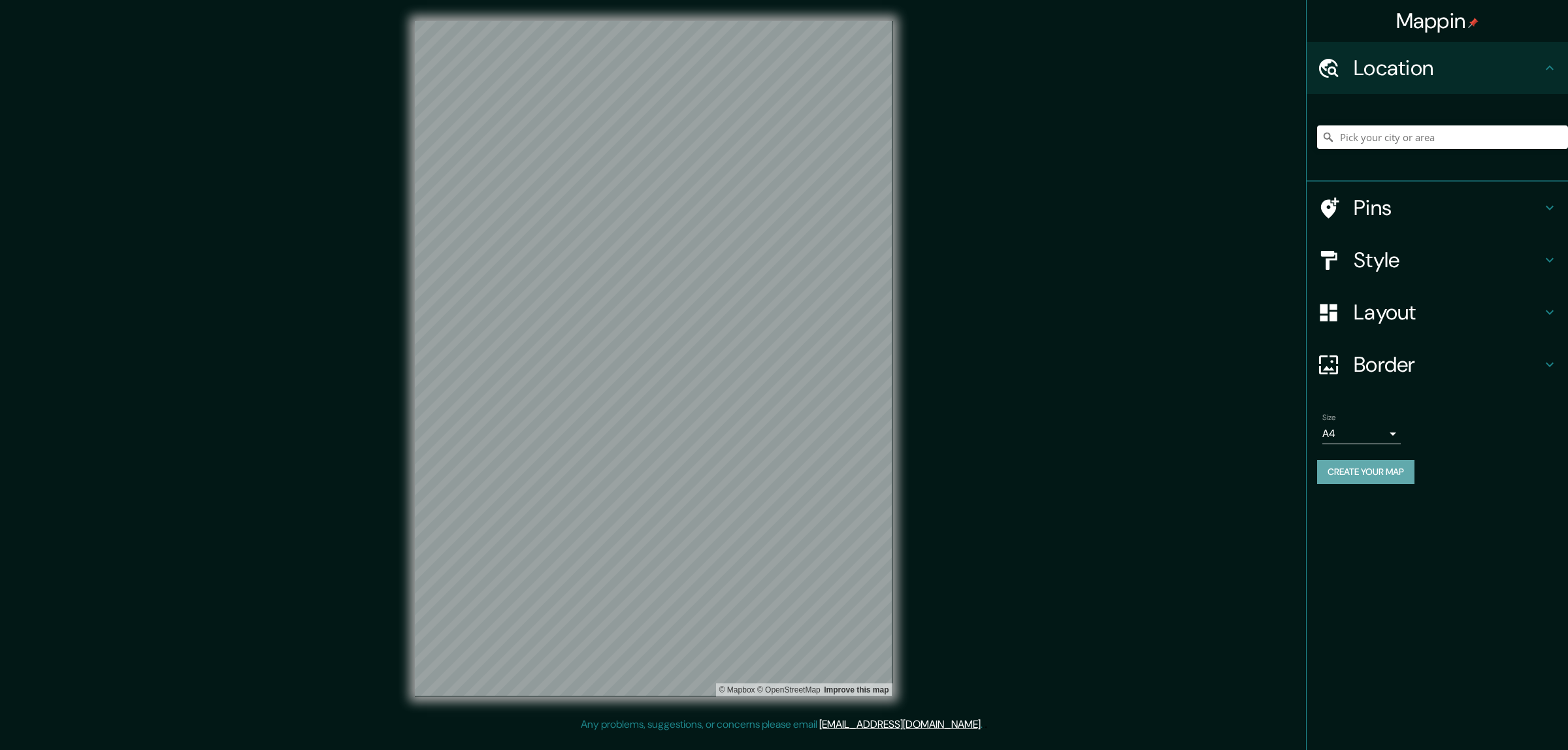
click at [1356, 477] on button "Create your map" at bounding box center [1366, 472] width 97 height 24
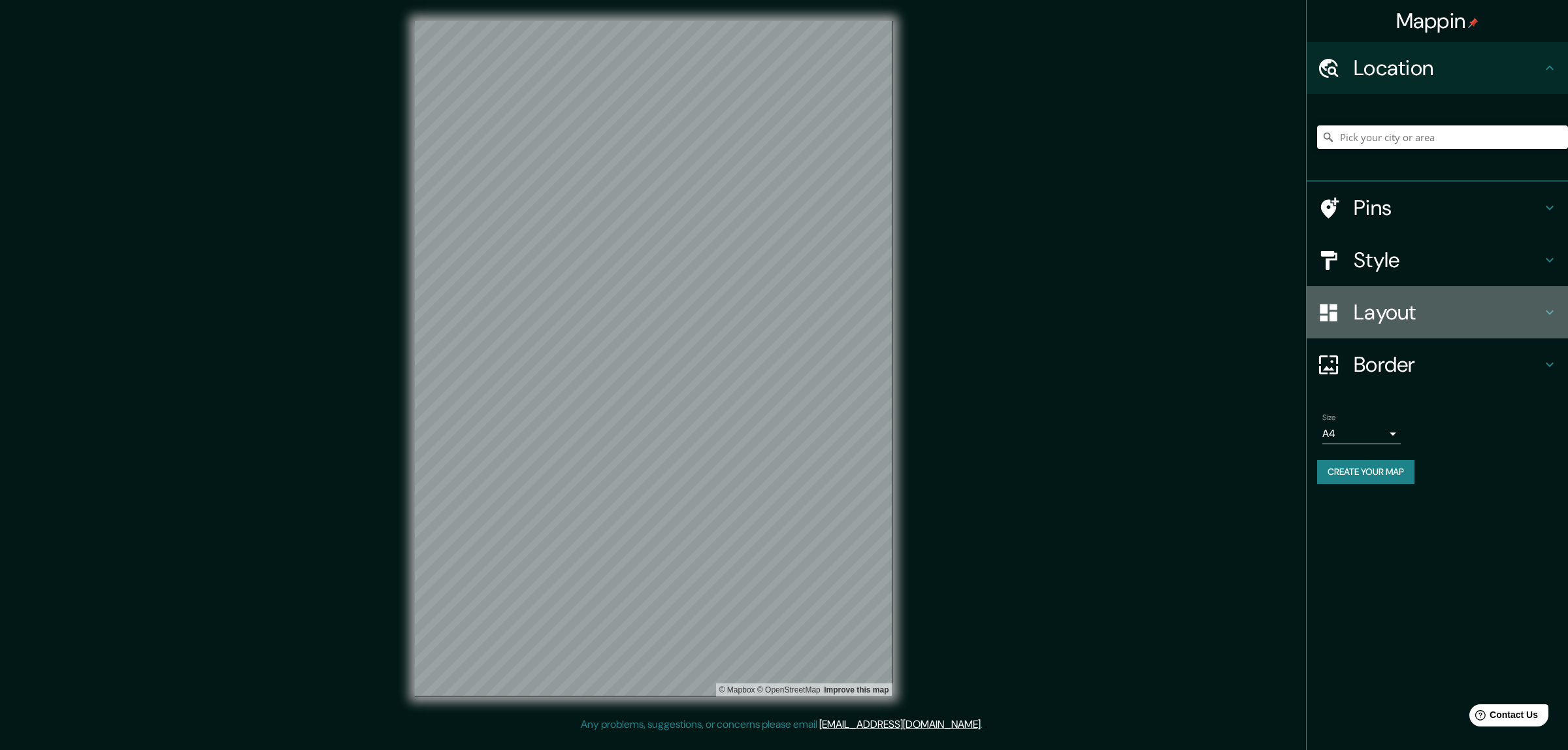
click at [1428, 315] on h4 "Layout" at bounding box center [1448, 312] width 188 height 26
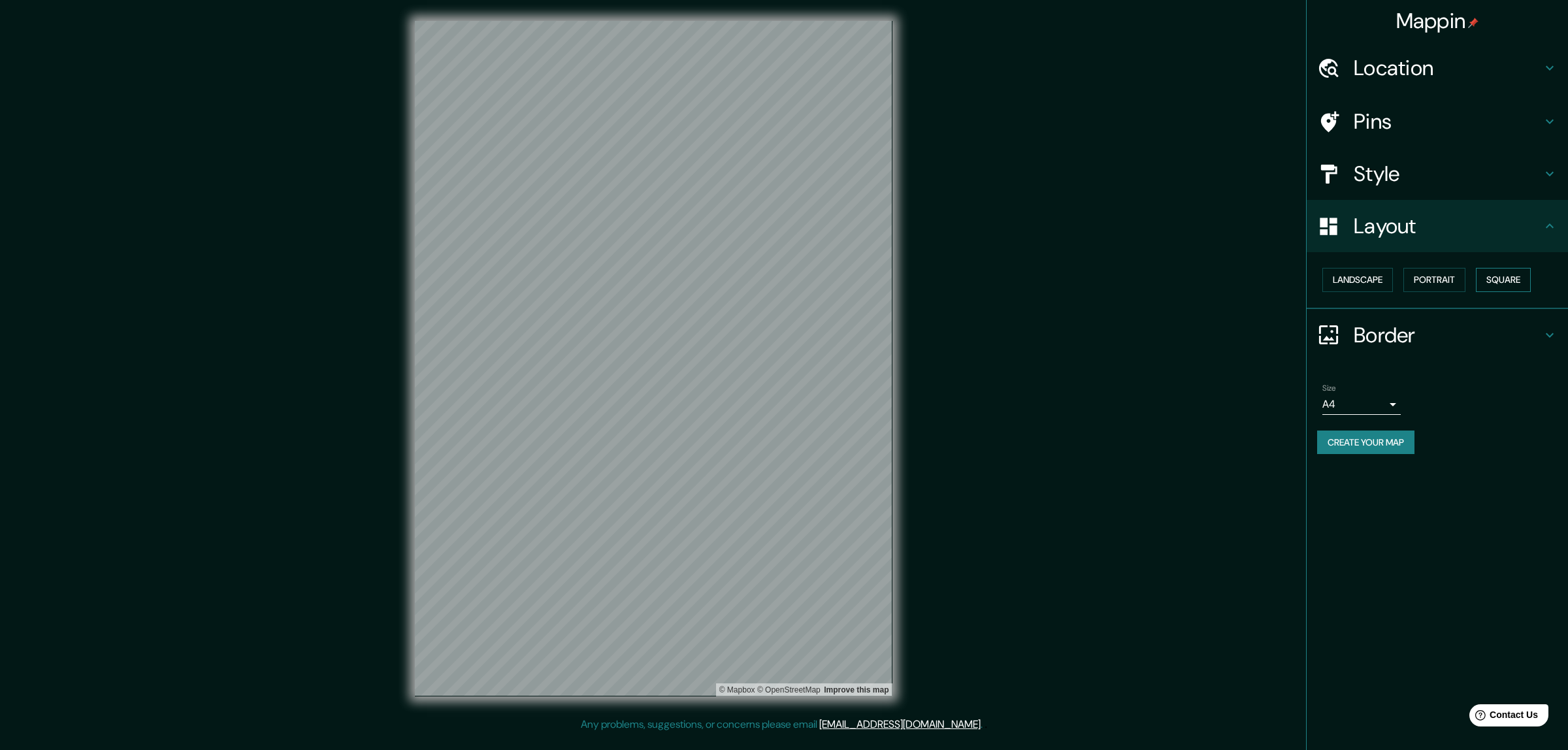
click at [1488, 283] on button "Square" at bounding box center [1503, 280] width 54 height 24
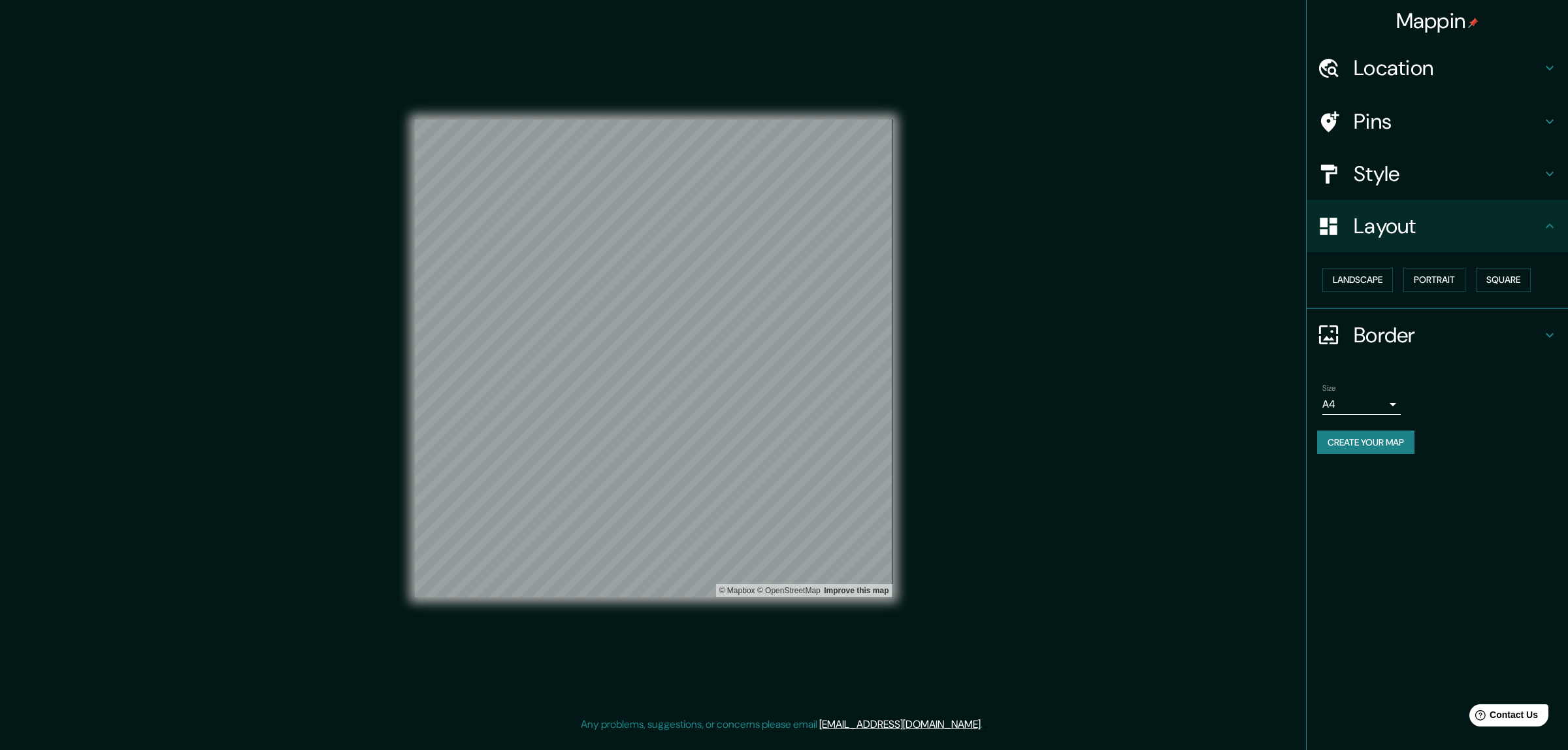
click at [1017, 411] on div "Mappin Location Pins Style Layout Landscape Portrait Square Border Choose a bor…" at bounding box center [784, 368] width 1568 height 737
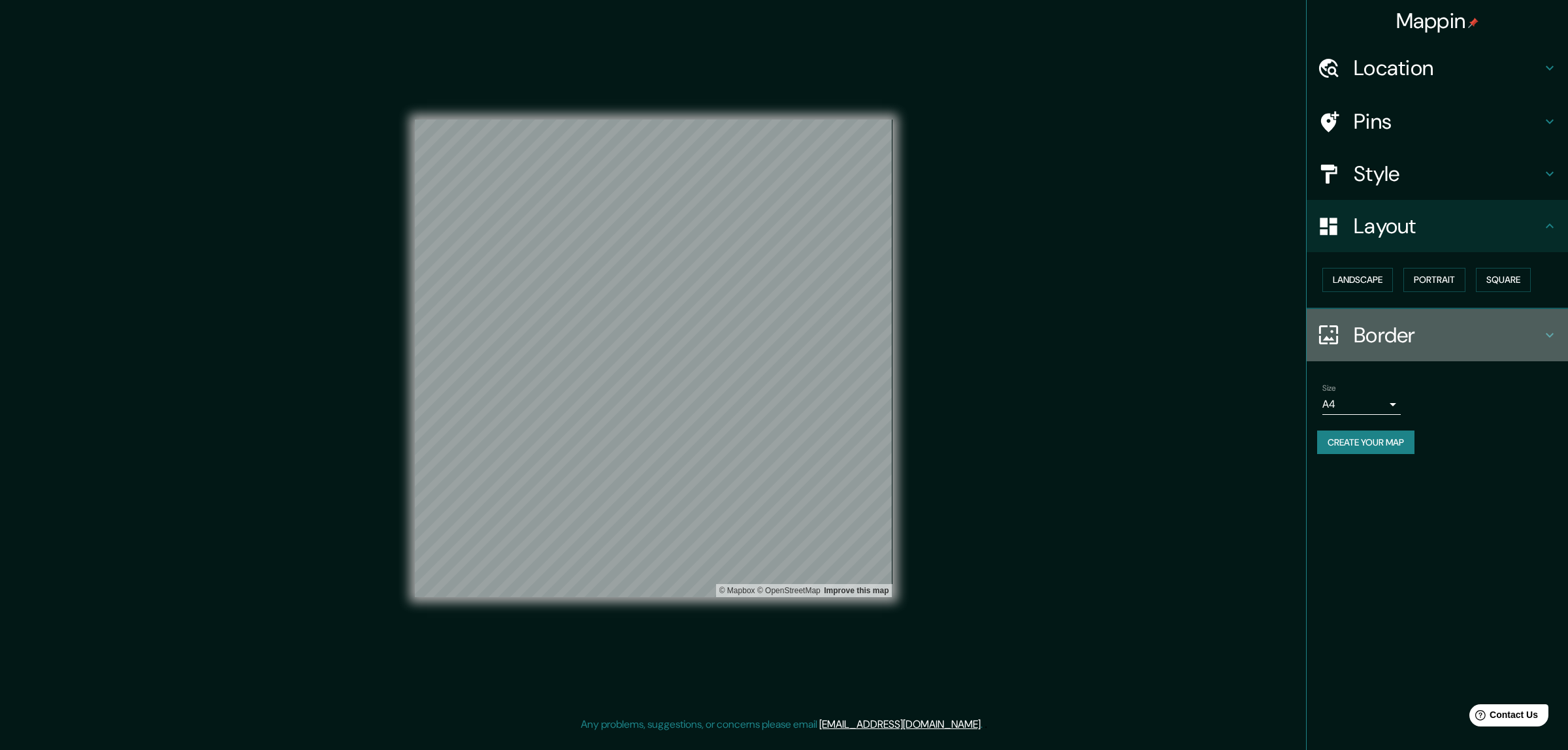
click at [1402, 337] on h4 "Border" at bounding box center [1448, 334] width 188 height 26
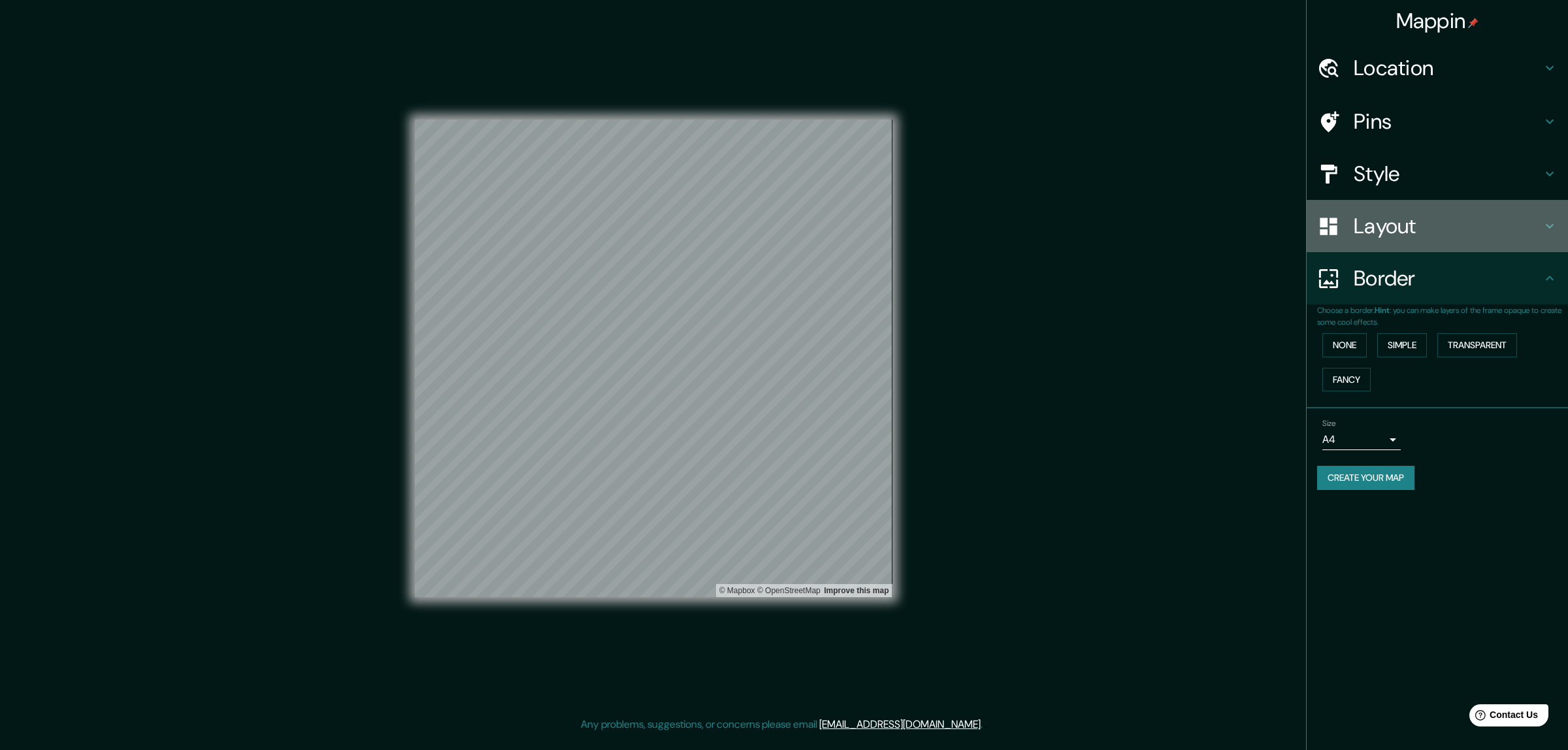
click at [1386, 234] on h4 "Layout" at bounding box center [1448, 226] width 188 height 26
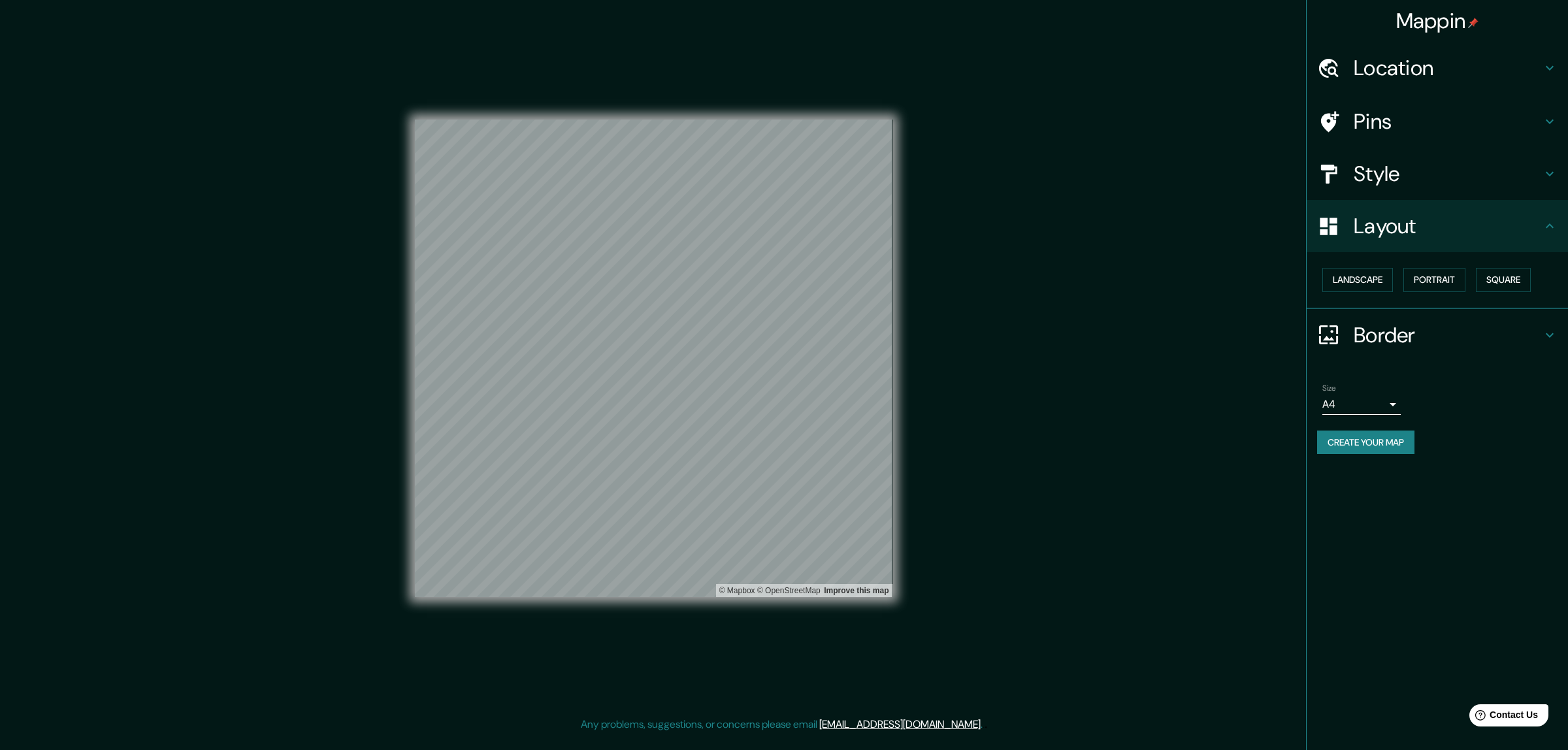
click at [1384, 177] on h4 "Style" at bounding box center [1448, 173] width 188 height 26
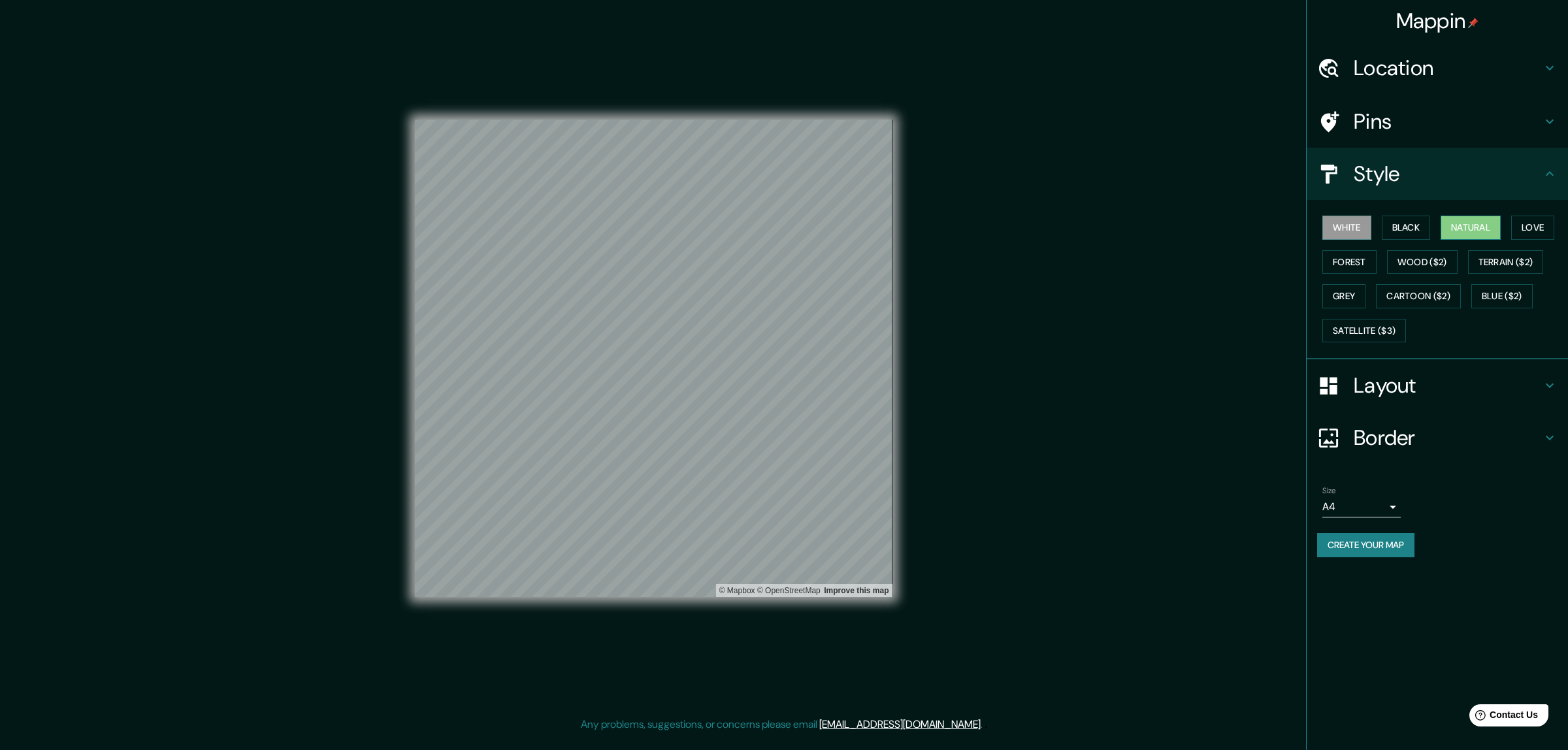
click at [1464, 235] on button "Natural" at bounding box center [1470, 228] width 60 height 24
click at [1370, 544] on button "Create your map" at bounding box center [1366, 545] width 97 height 24
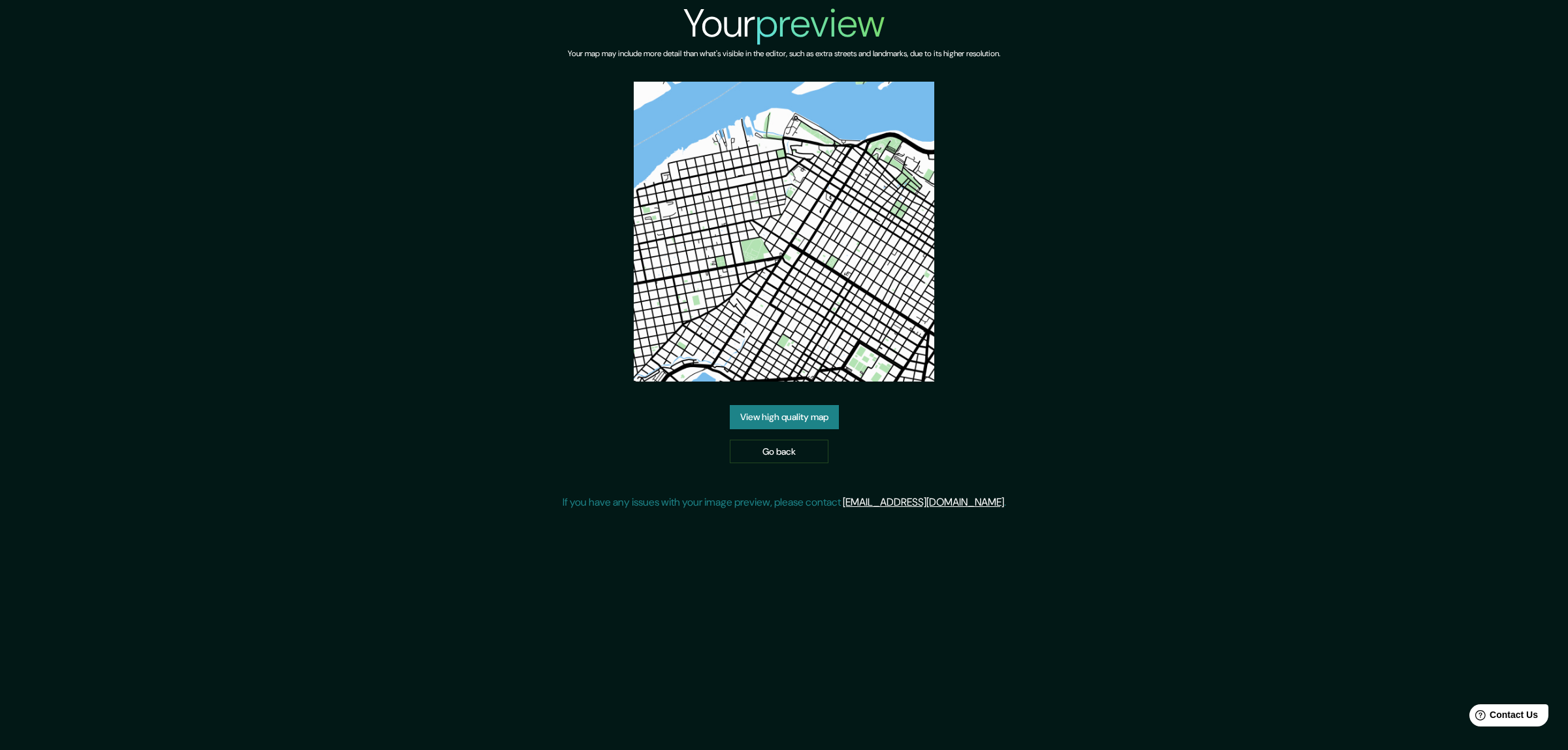
click at [811, 425] on link "View high quality map" at bounding box center [784, 417] width 109 height 24
